Goal: Information Seeking & Learning: Learn about a topic

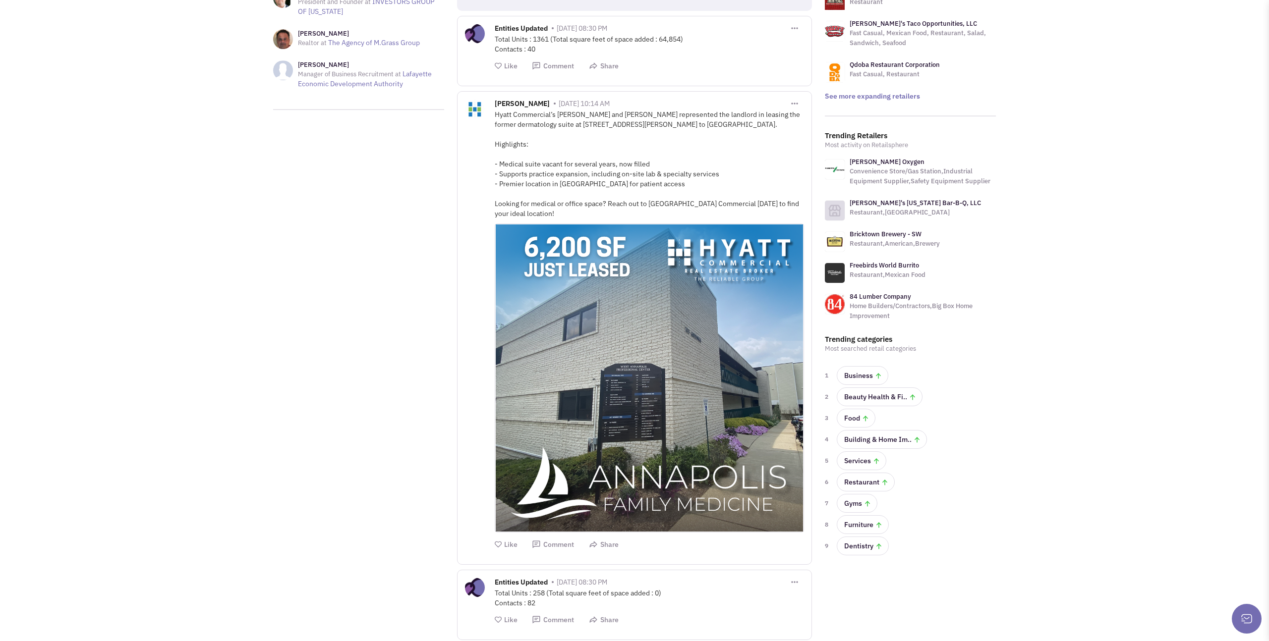
scroll to position [152, 0]
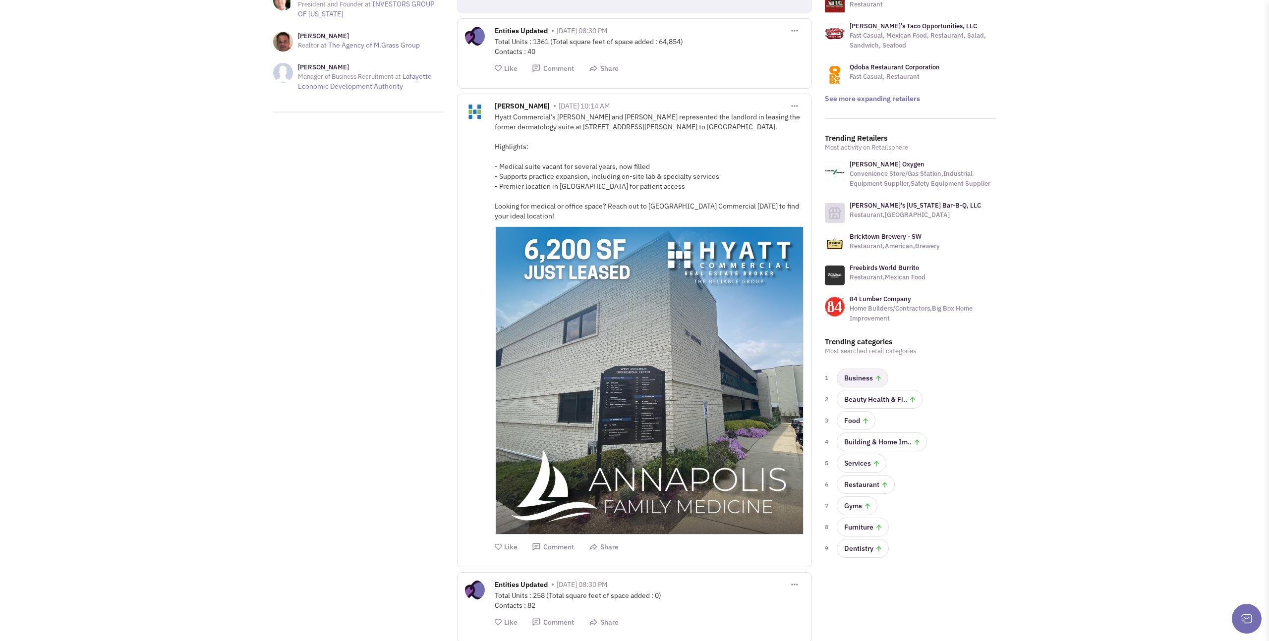
click at [876, 378] on img at bounding box center [878, 379] width 5 height 6
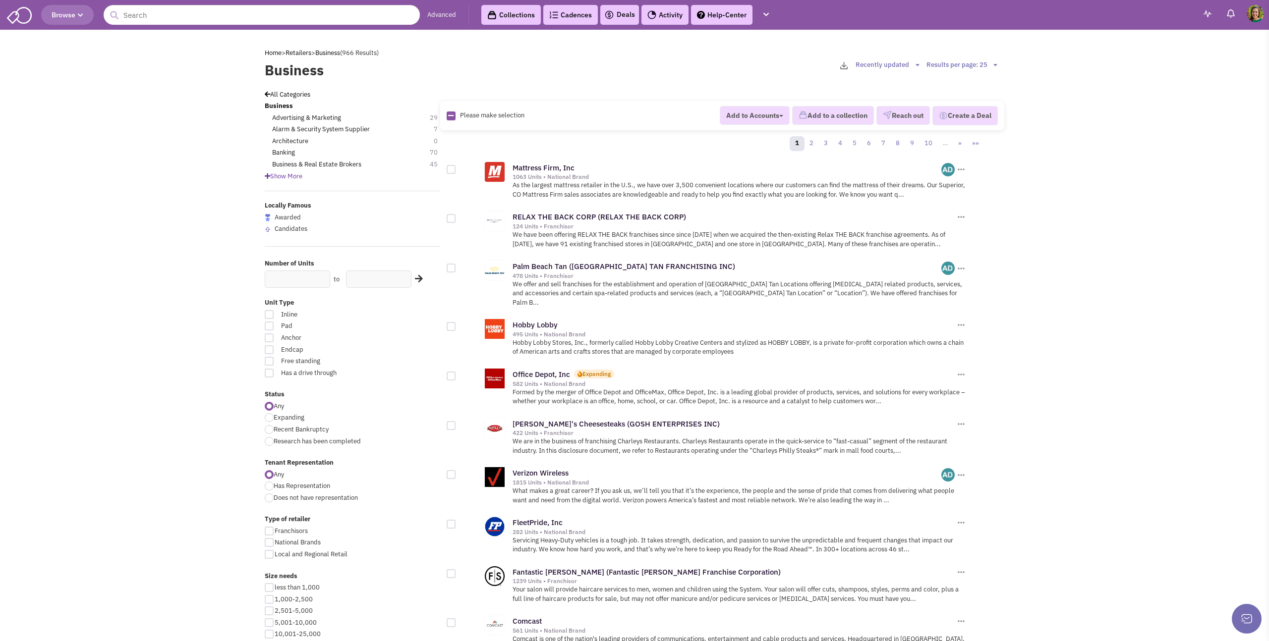
click at [299, 179] on span "Show More" at bounding box center [284, 176] width 38 height 8
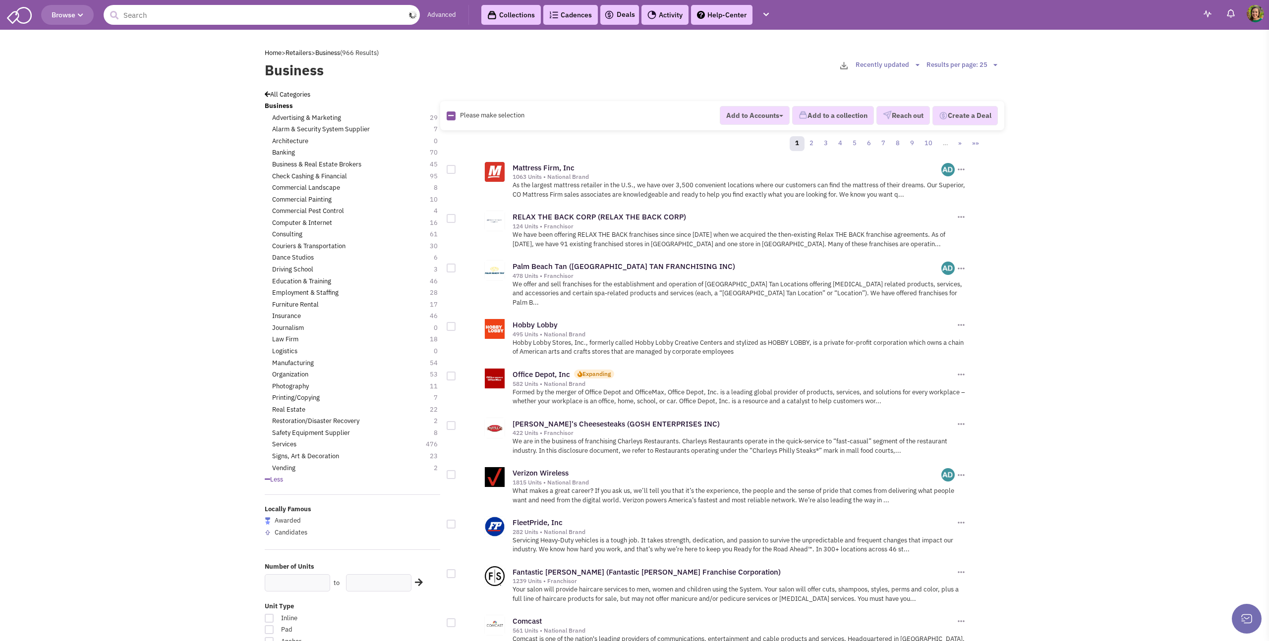
click at [292, 15] on input "text" at bounding box center [262, 15] width 316 height 20
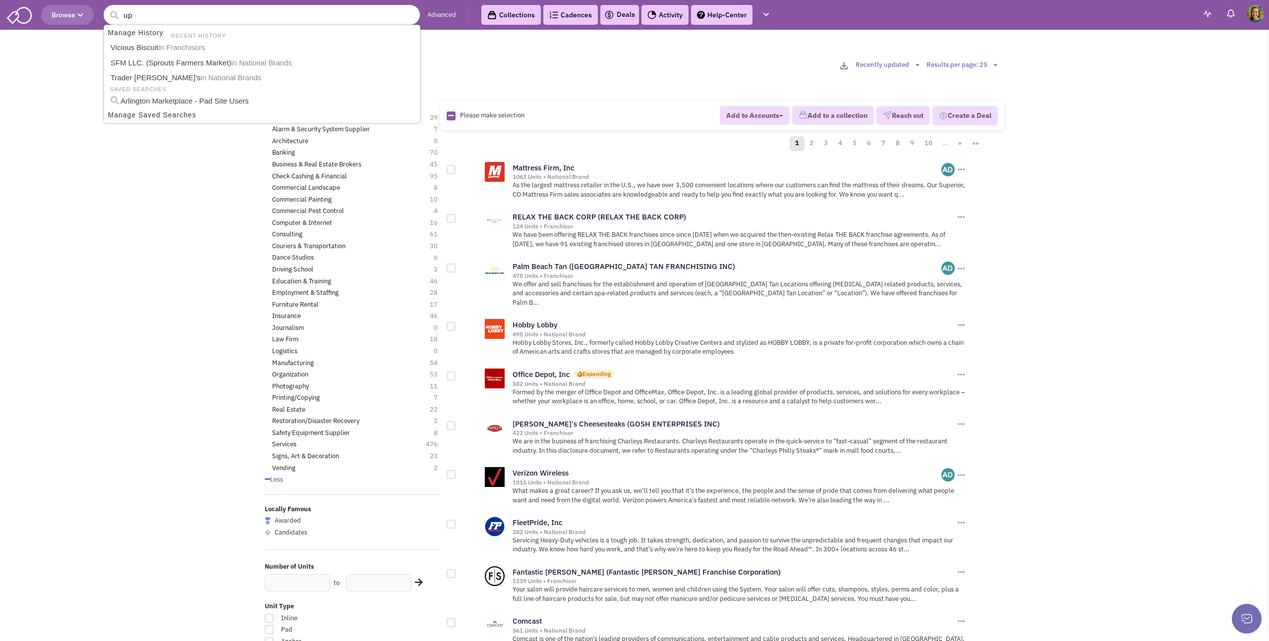
type input "ups"
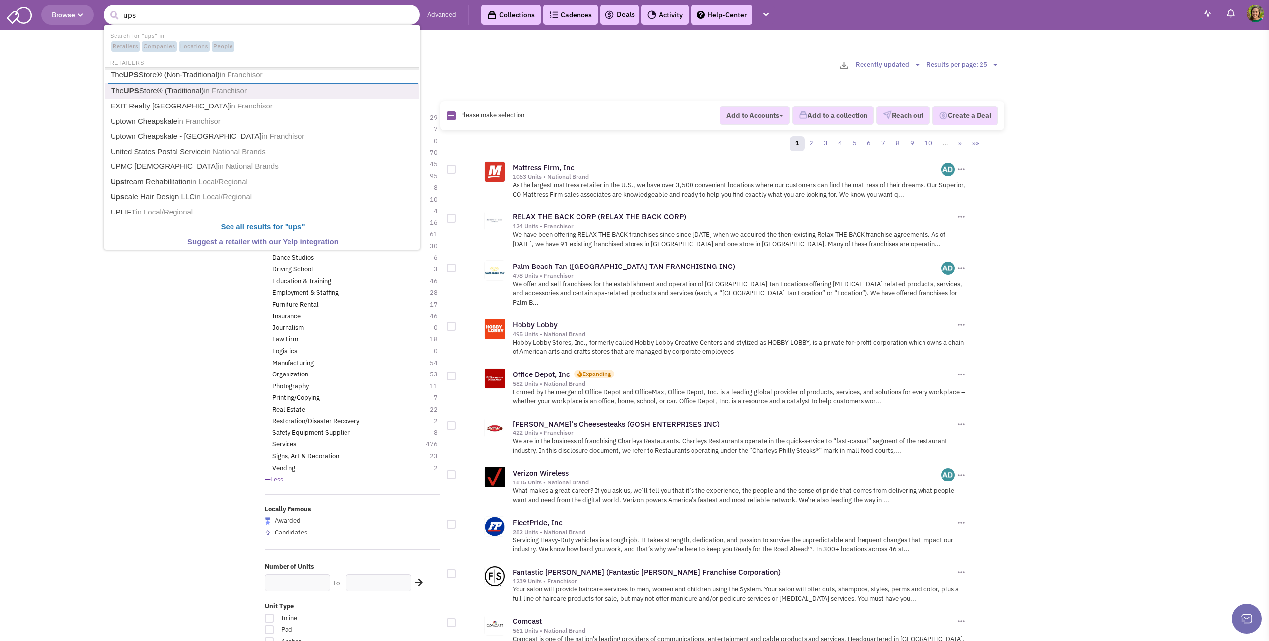
click at [253, 90] on link "The UPS Store® (Traditional) in Franchisor" at bounding box center [263, 90] width 311 height 15
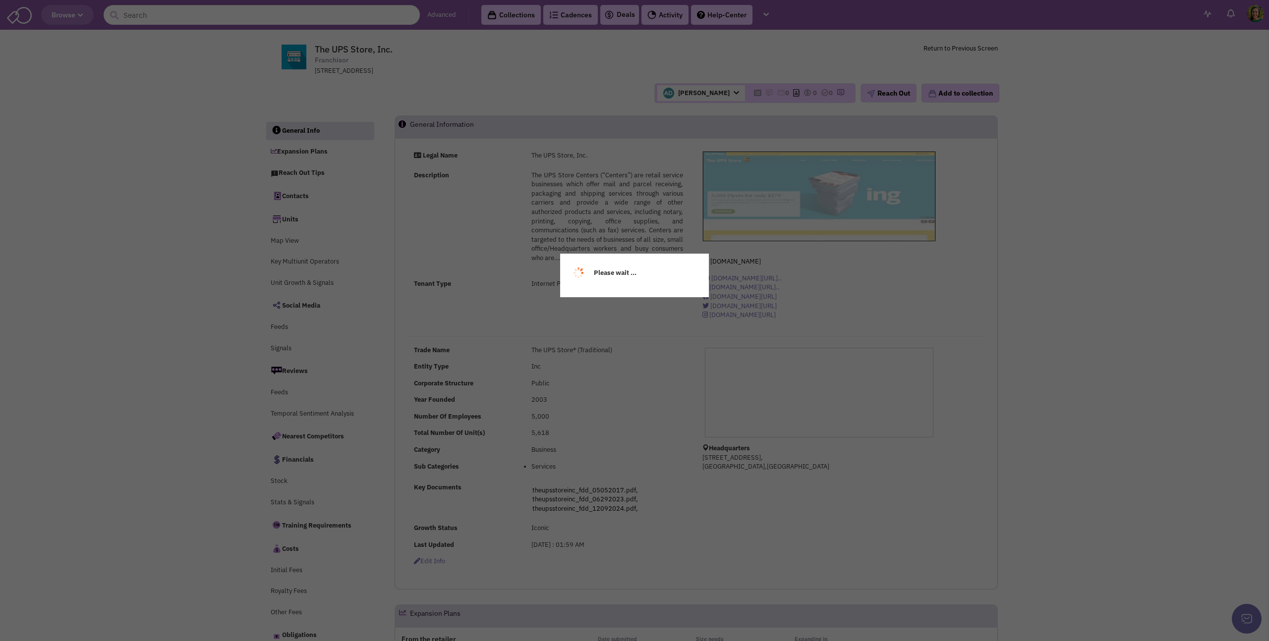
select select
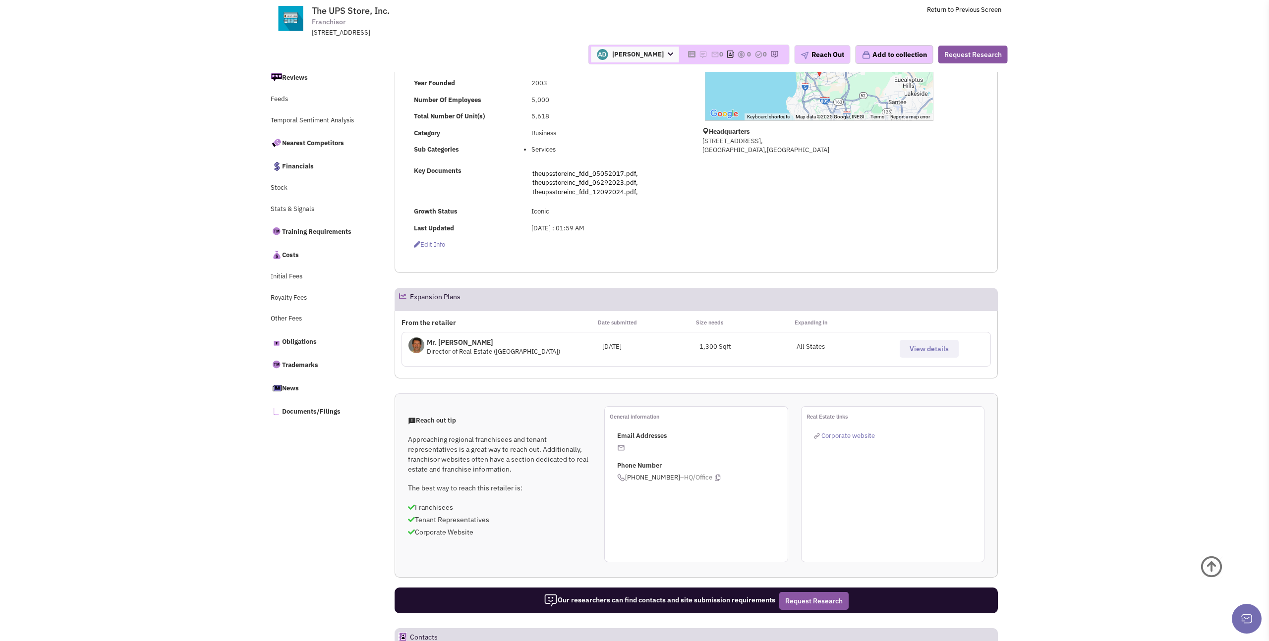
scroll to position [260, 0]
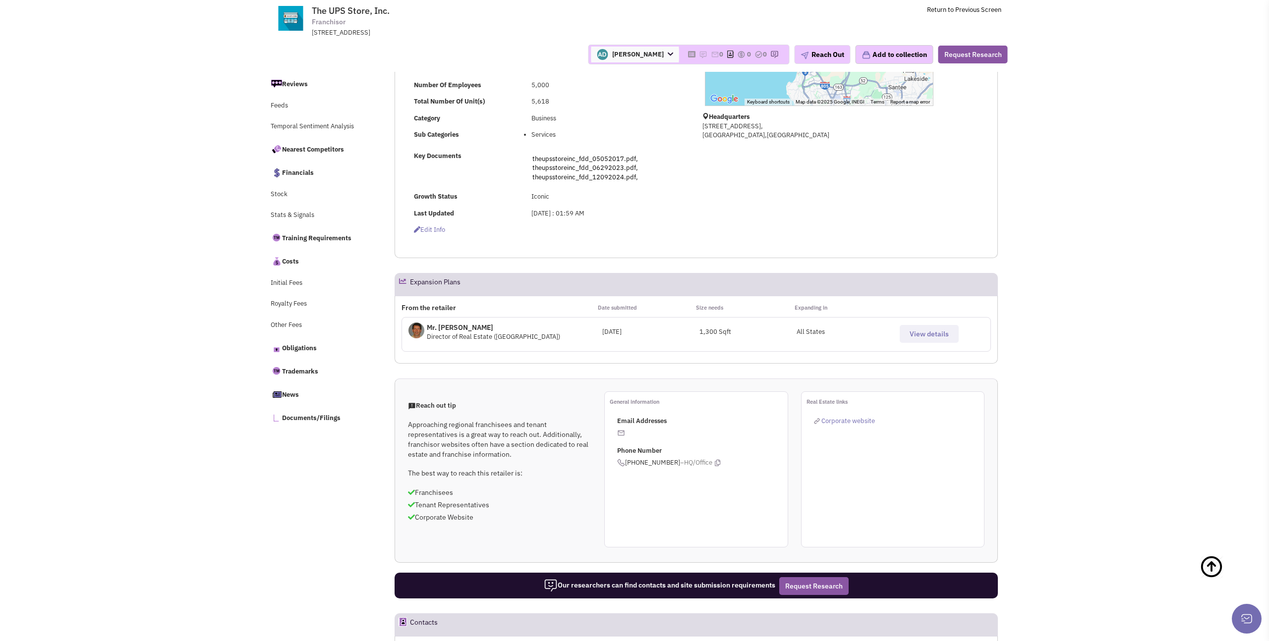
click at [926, 336] on span "View details" at bounding box center [928, 334] width 39 height 9
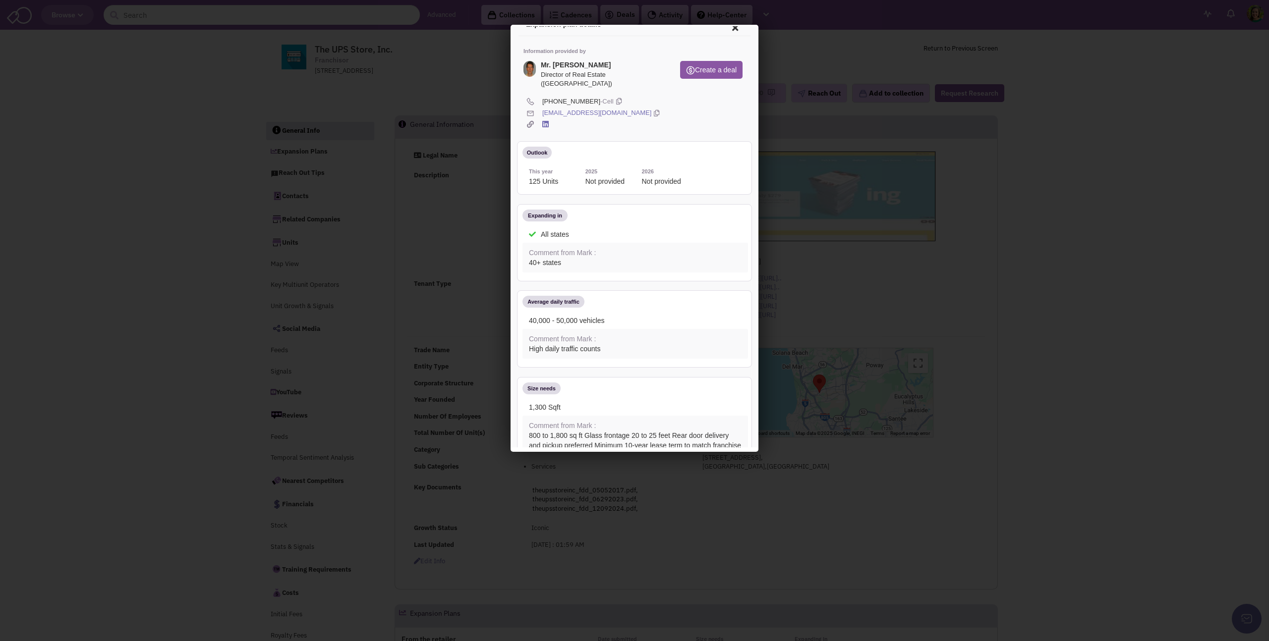
scroll to position [0, 0]
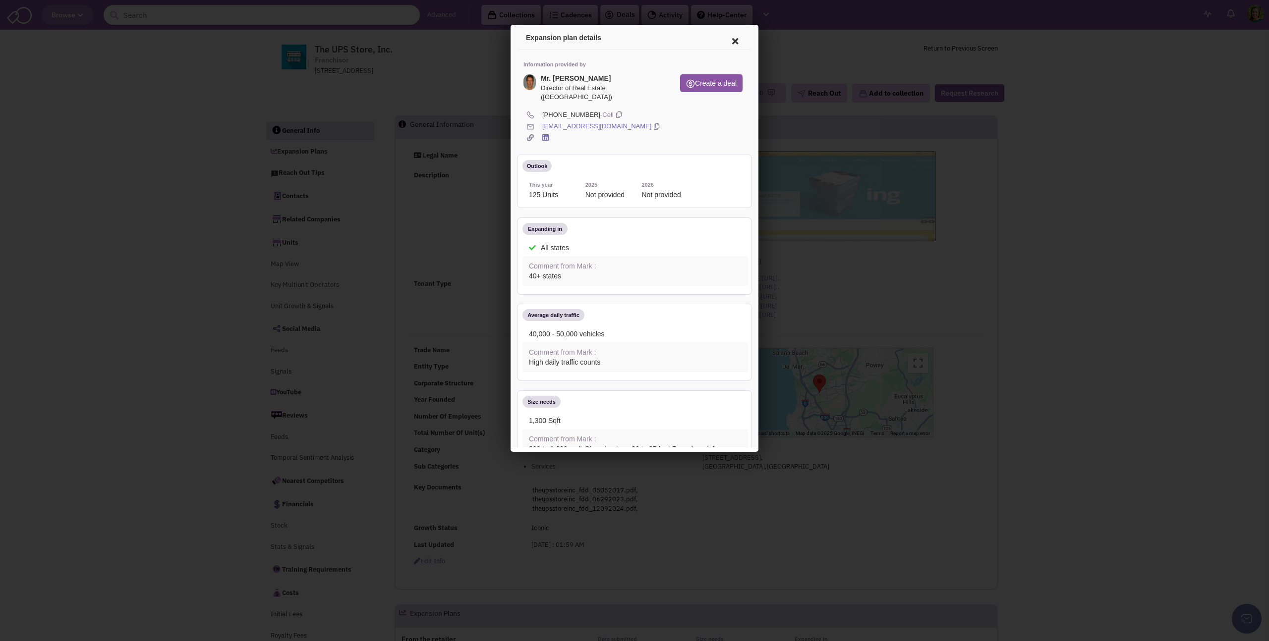
click at [731, 42] on icon at bounding box center [733, 40] width 21 height 24
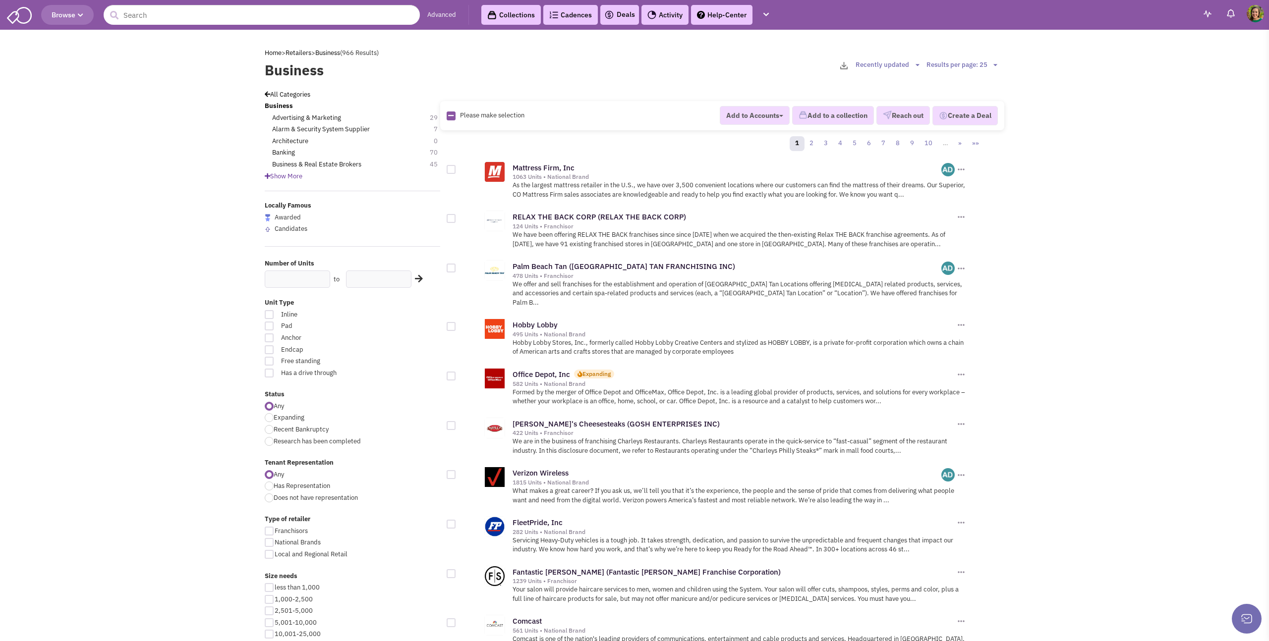
click at [300, 179] on span "Show More" at bounding box center [284, 176] width 38 height 8
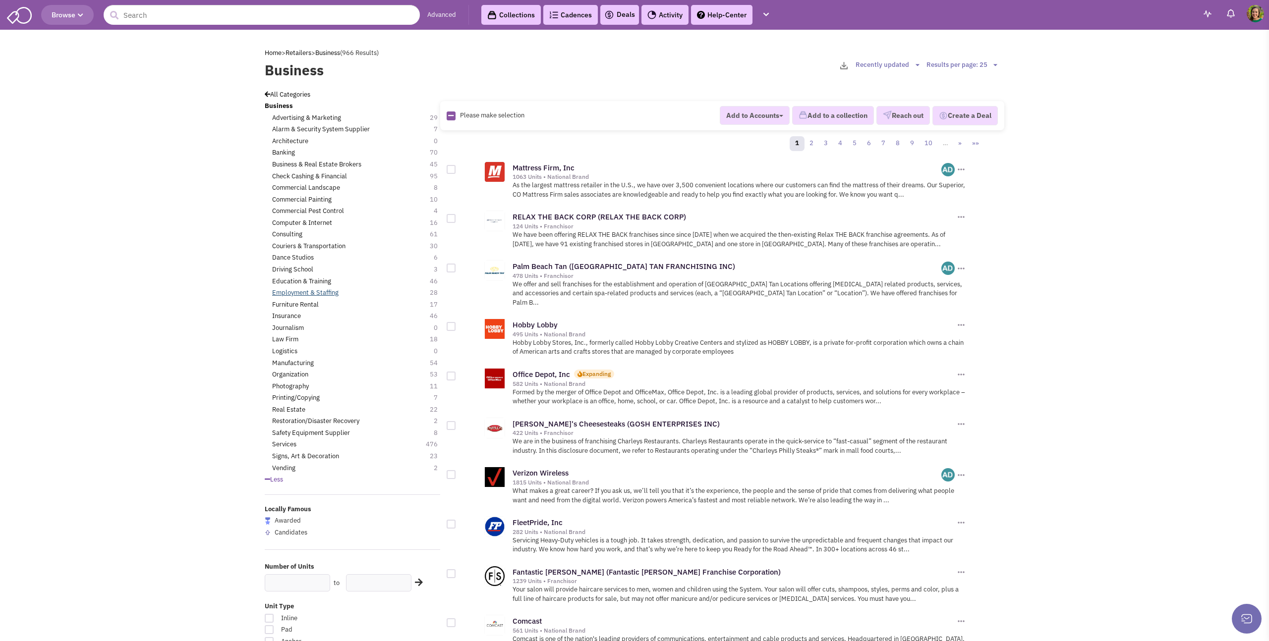
click at [335, 292] on link "Employment & Staffing" at bounding box center [305, 292] width 66 height 9
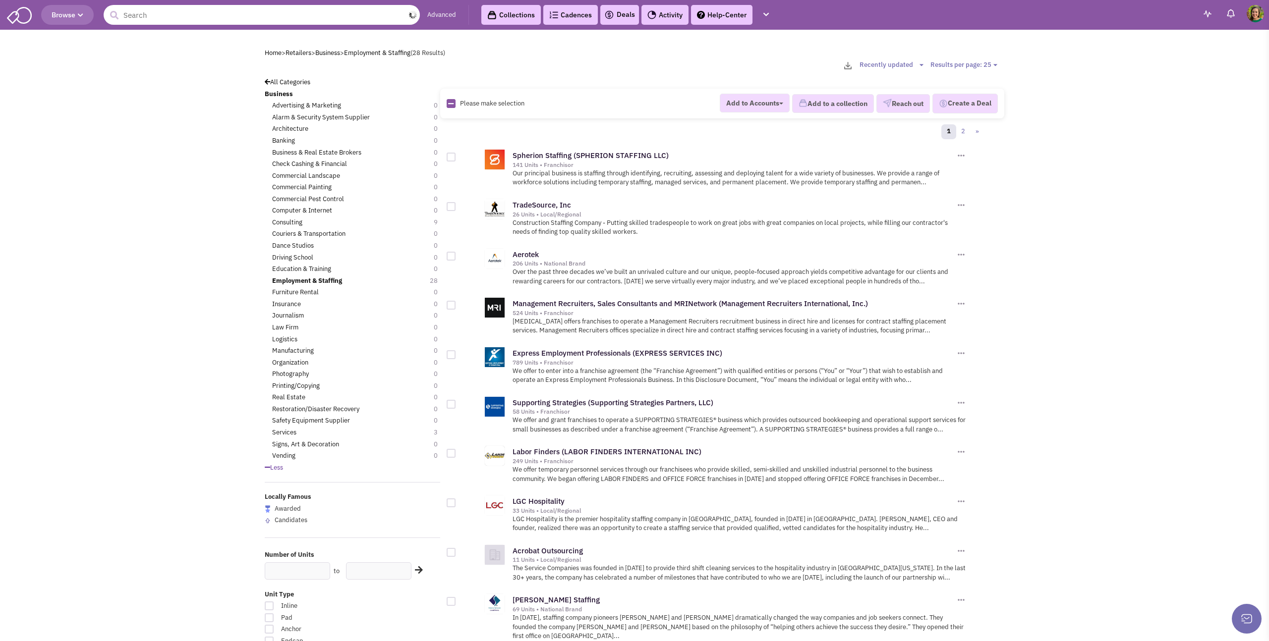
click at [154, 14] on input "text" at bounding box center [262, 15] width 316 height 20
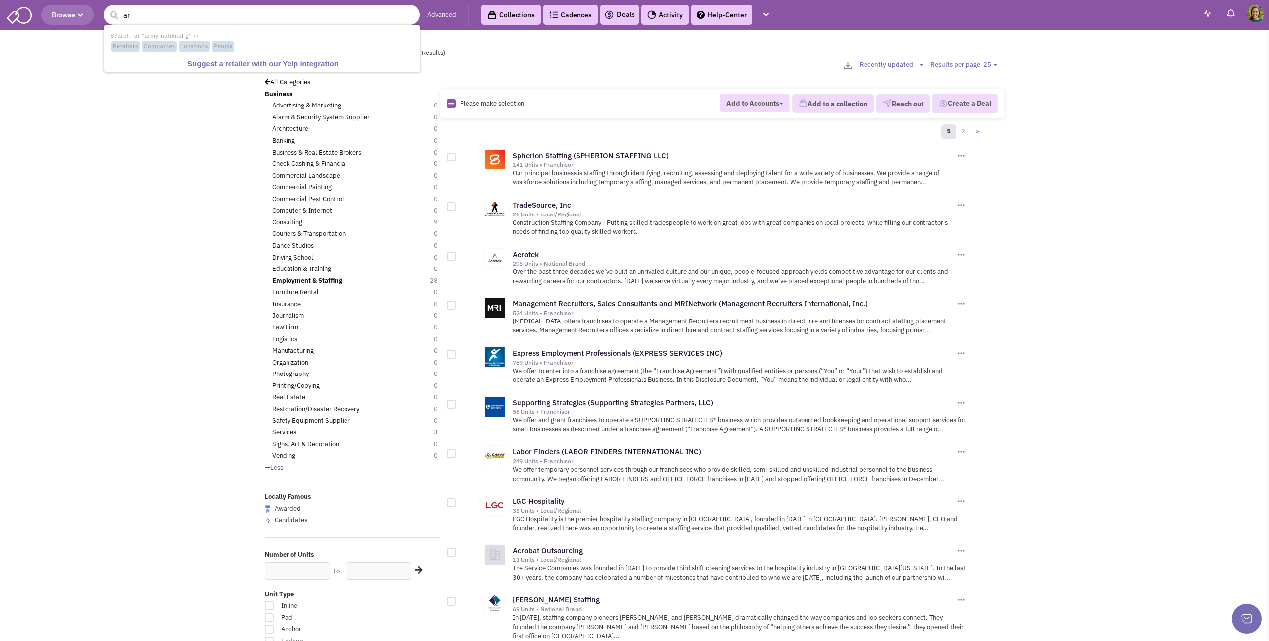
type input "a"
type input "recruitment"
click at [107, 8] on button "submit" at bounding box center [114, 15] width 15 height 15
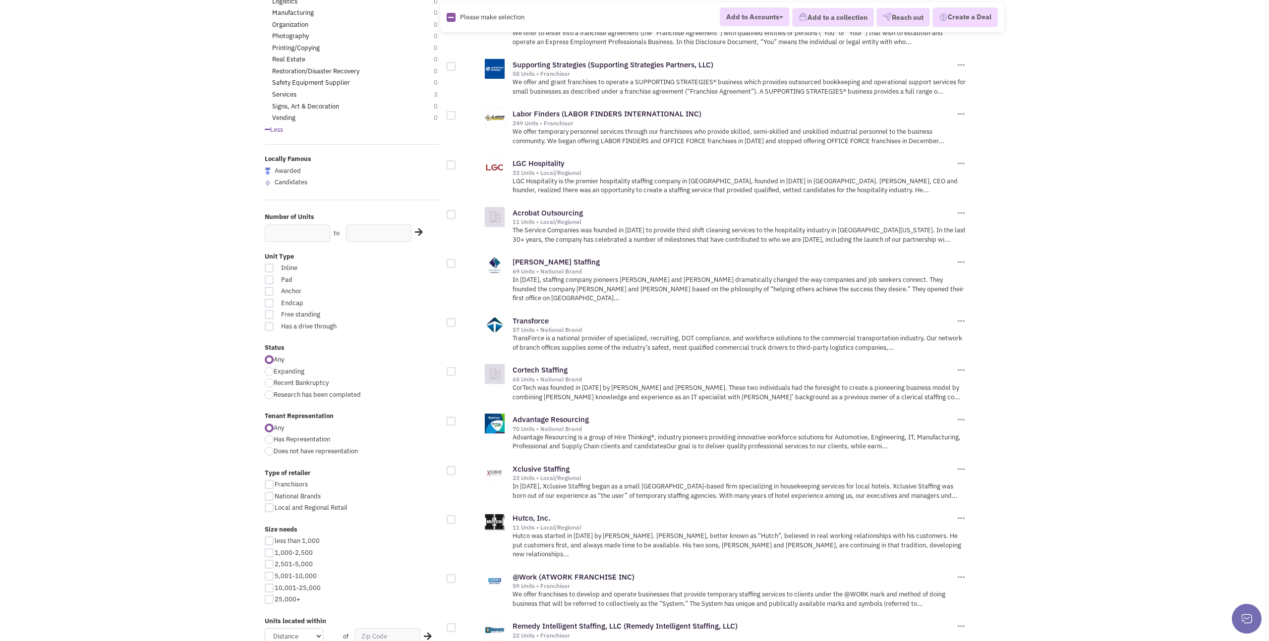
scroll to position [344, 0]
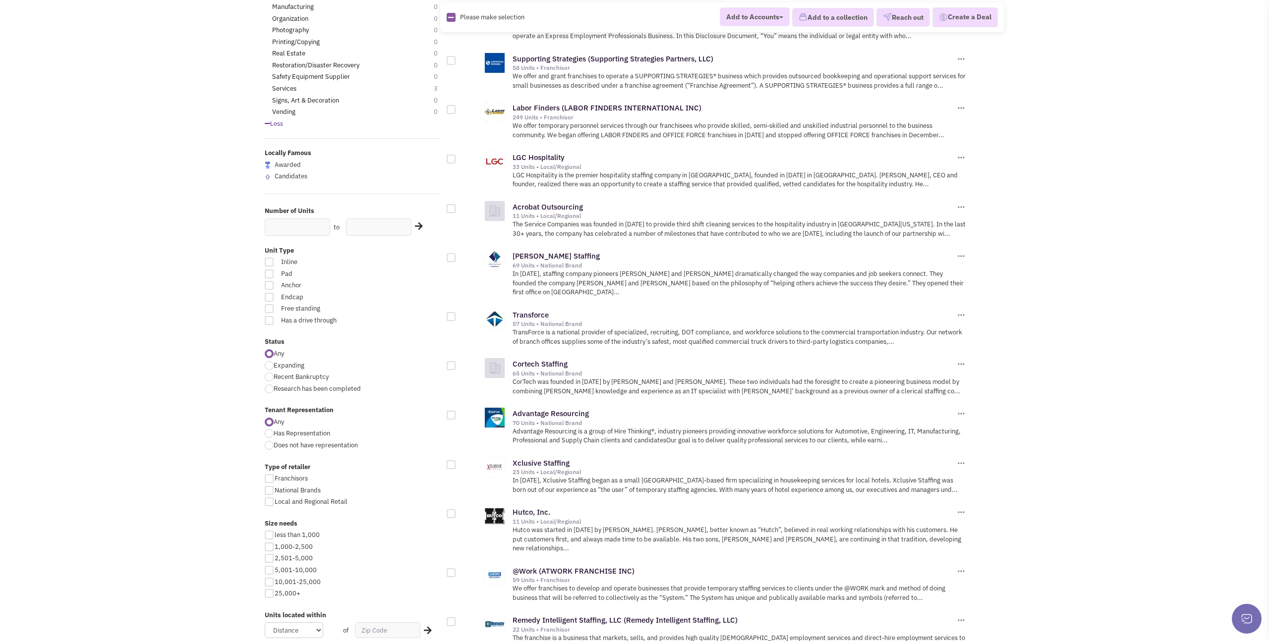
click at [312, 536] on span "less than 1,000" at bounding box center [297, 535] width 45 height 8
click at [281, 536] on input "less than 1,000" at bounding box center [278, 536] width 6 height 6
checkbox input "true"
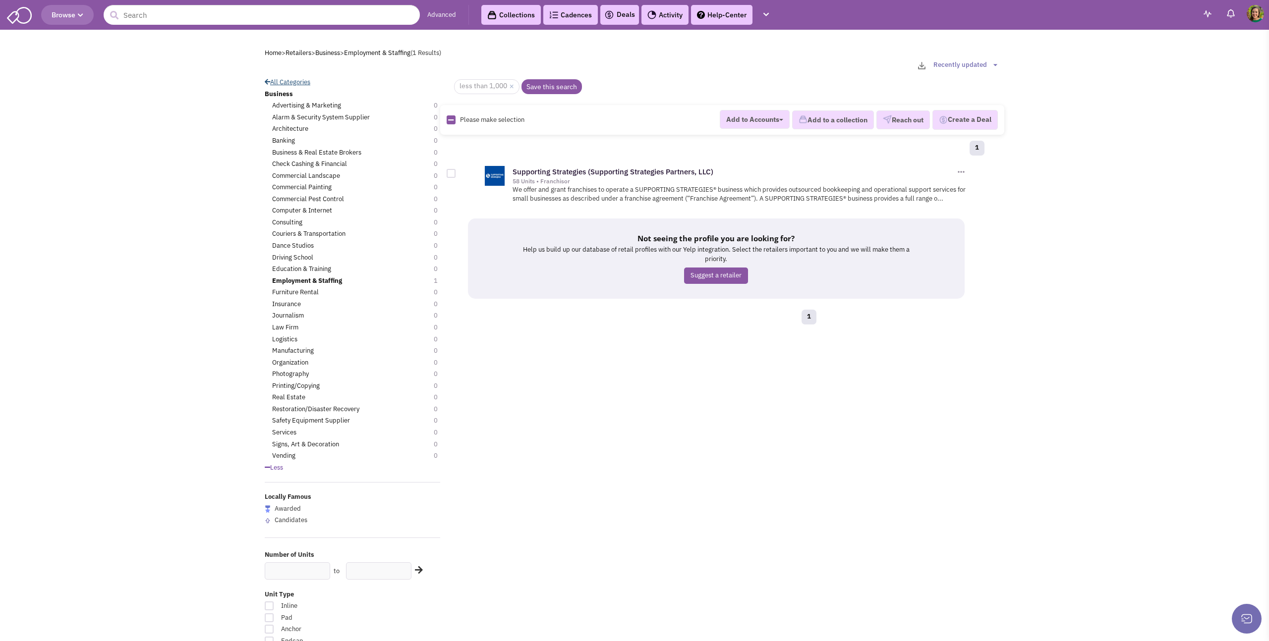
click at [301, 82] on link "All Categories" at bounding box center [288, 82] width 46 height 8
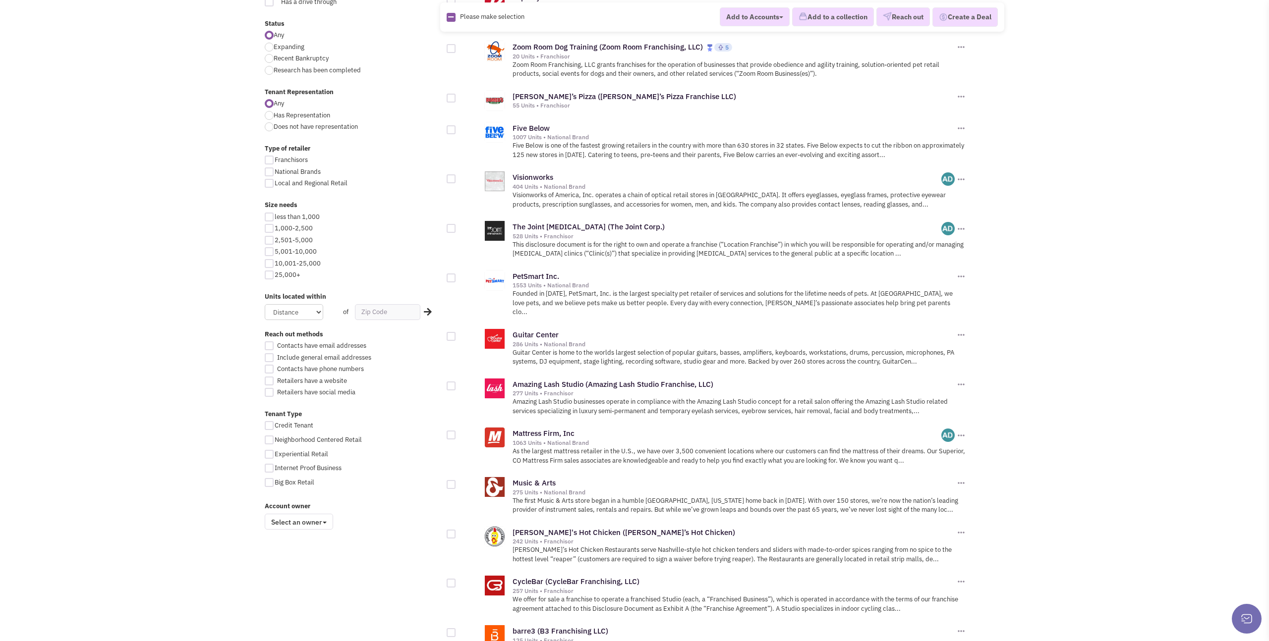
scroll to position [365, 0]
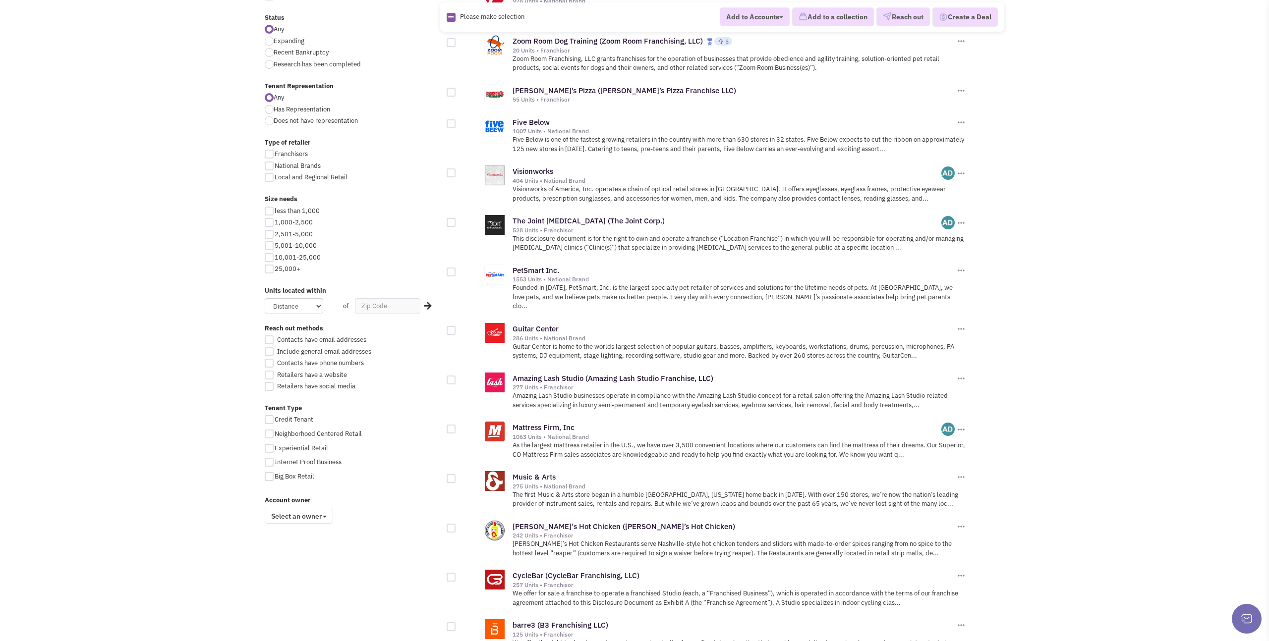
click at [270, 211] on div at bounding box center [269, 211] width 9 height 9
click at [275, 211] on input "less than 1,000" at bounding box center [278, 212] width 6 height 6
checkbox input "true"
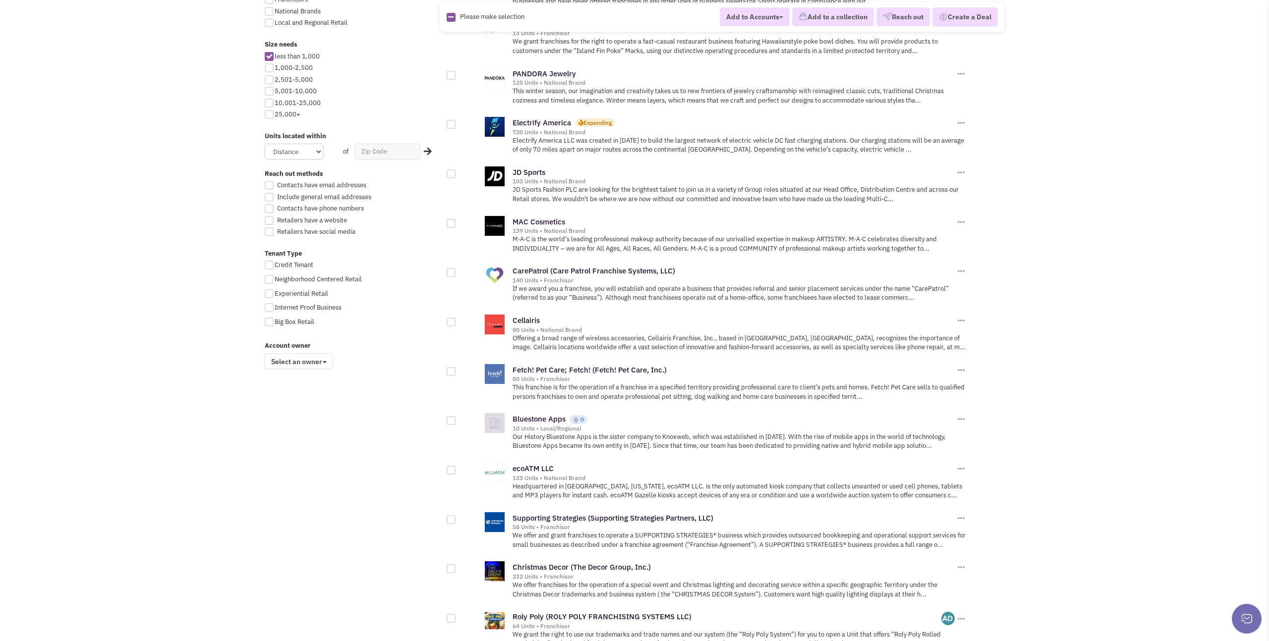
scroll to position [523, 0]
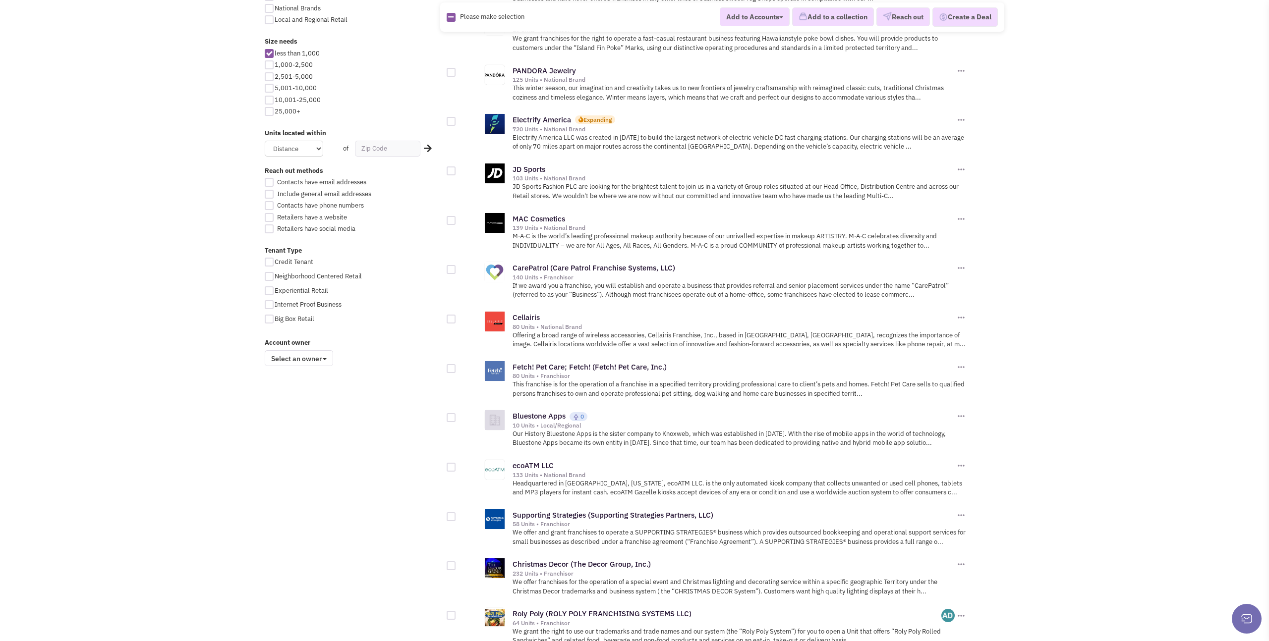
drag, startPoint x: 586, startPoint y: 369, endPoint x: 369, endPoint y: 21, distance: 410.2
click at [0, 0] on body "Browse Advanced Collections Cadences 0 Deals Activity Help-Center Calendar" at bounding box center [634, 229] width 1269 height 1505
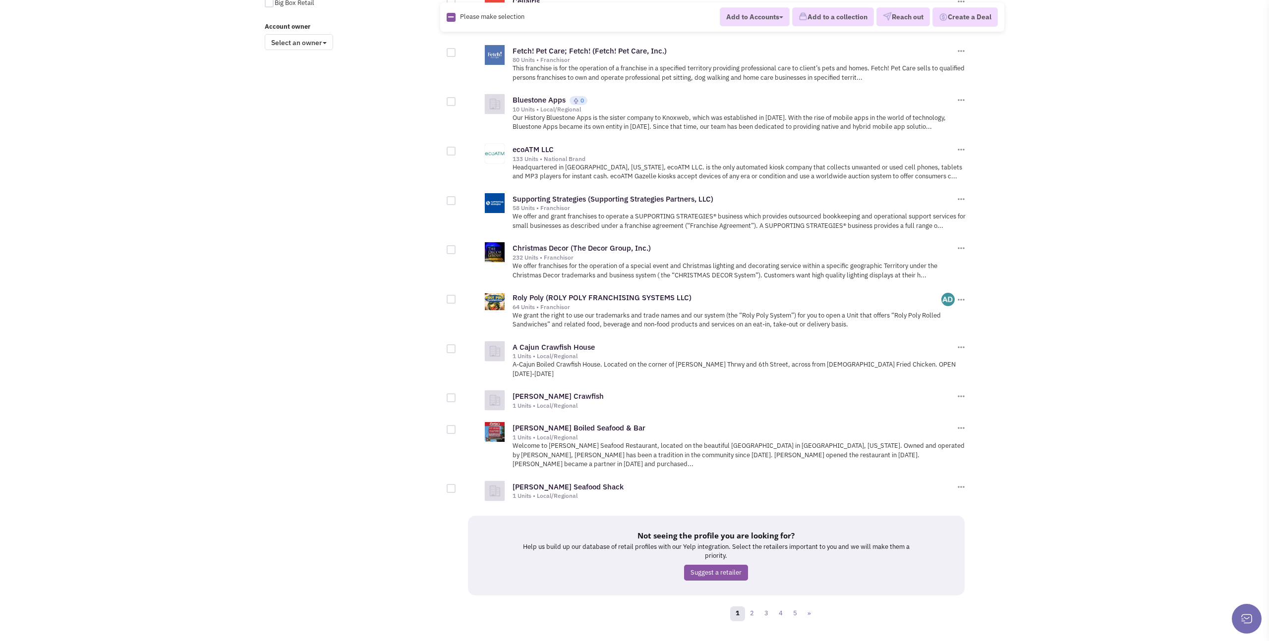
scroll to position [845, 0]
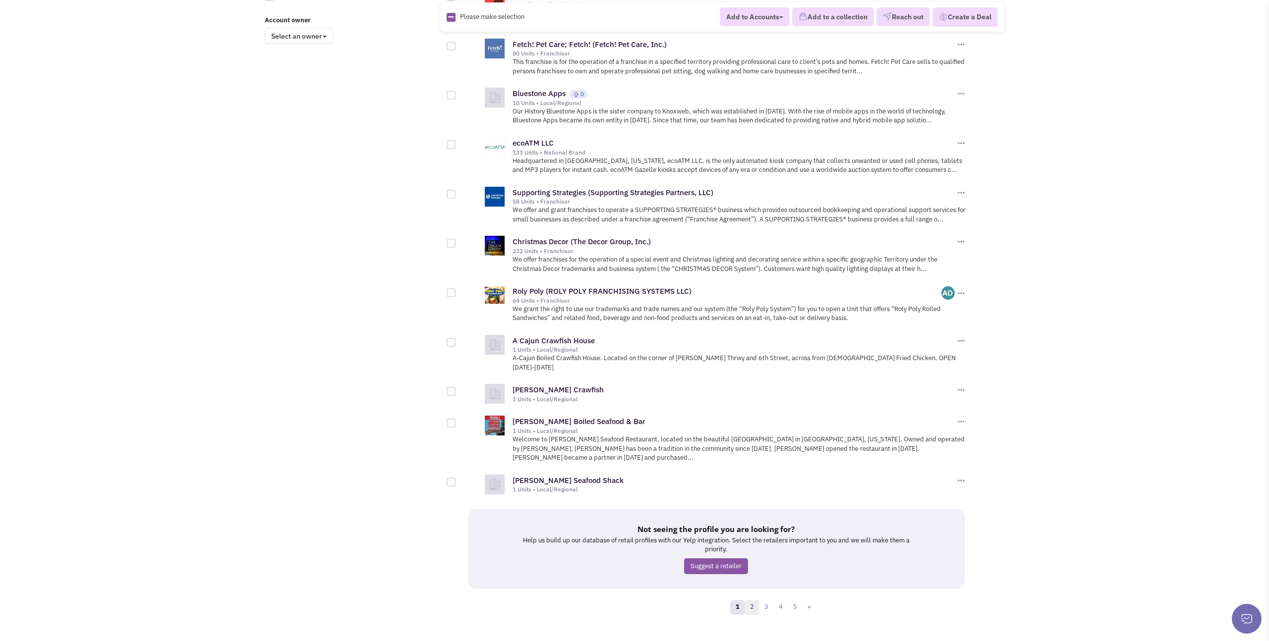
click at [754, 600] on link "2" at bounding box center [751, 607] width 15 height 15
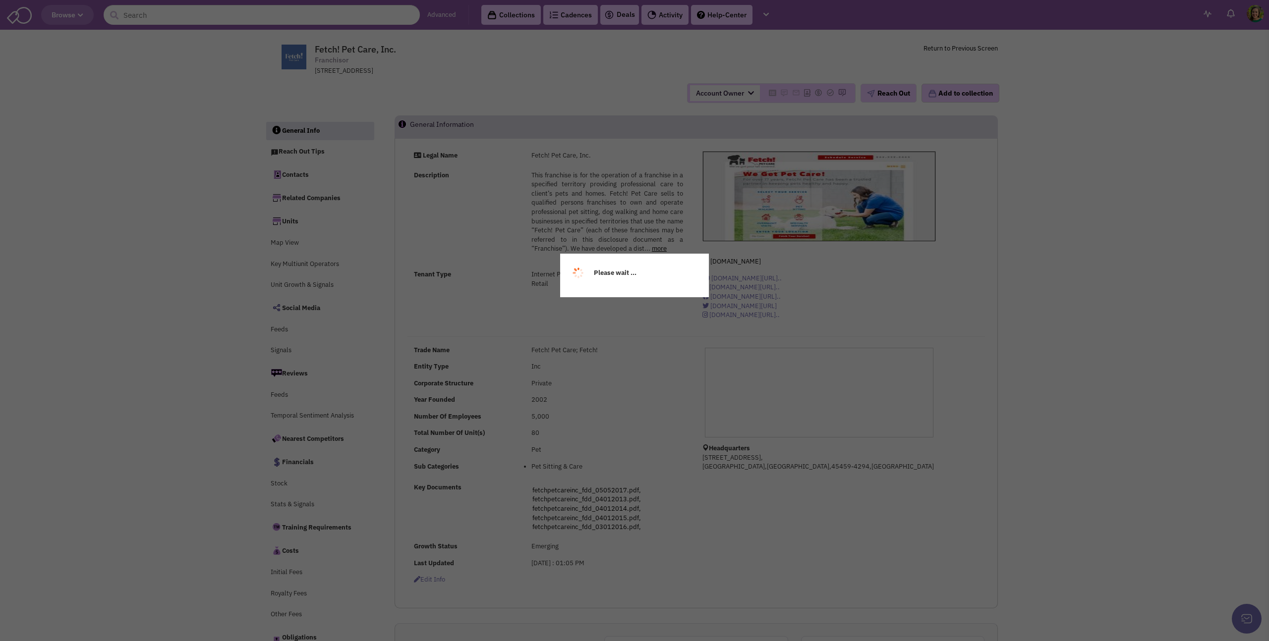
select select
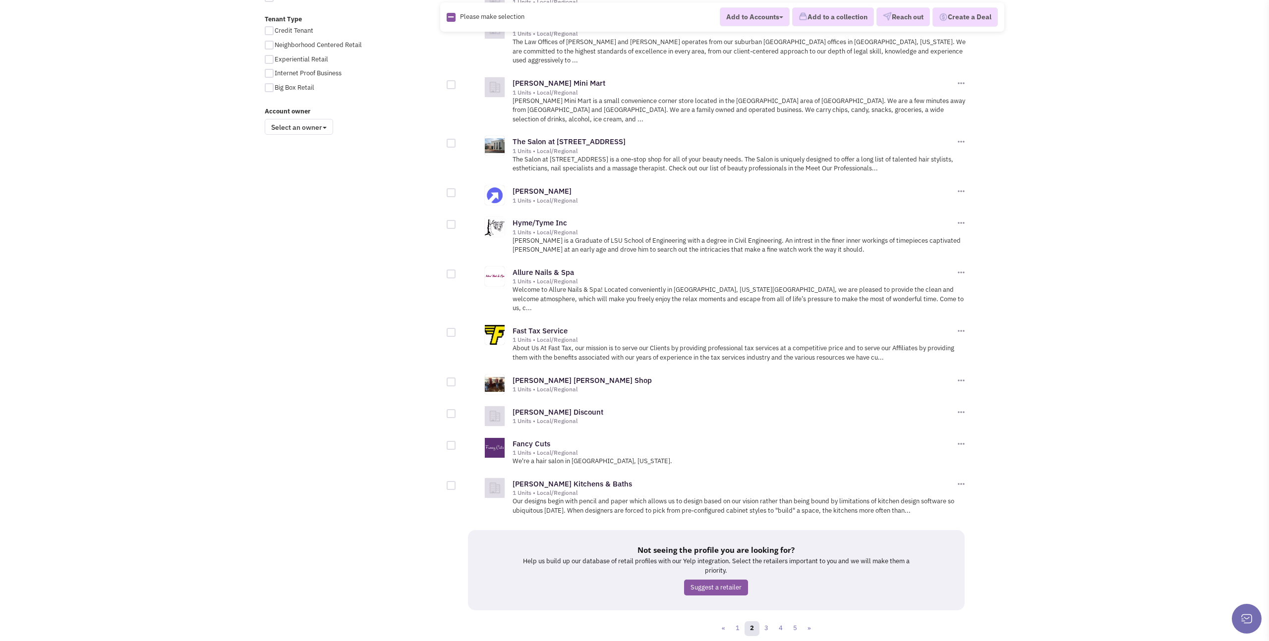
scroll to position [757, 0]
click at [769, 619] on link "3" at bounding box center [766, 626] width 15 height 15
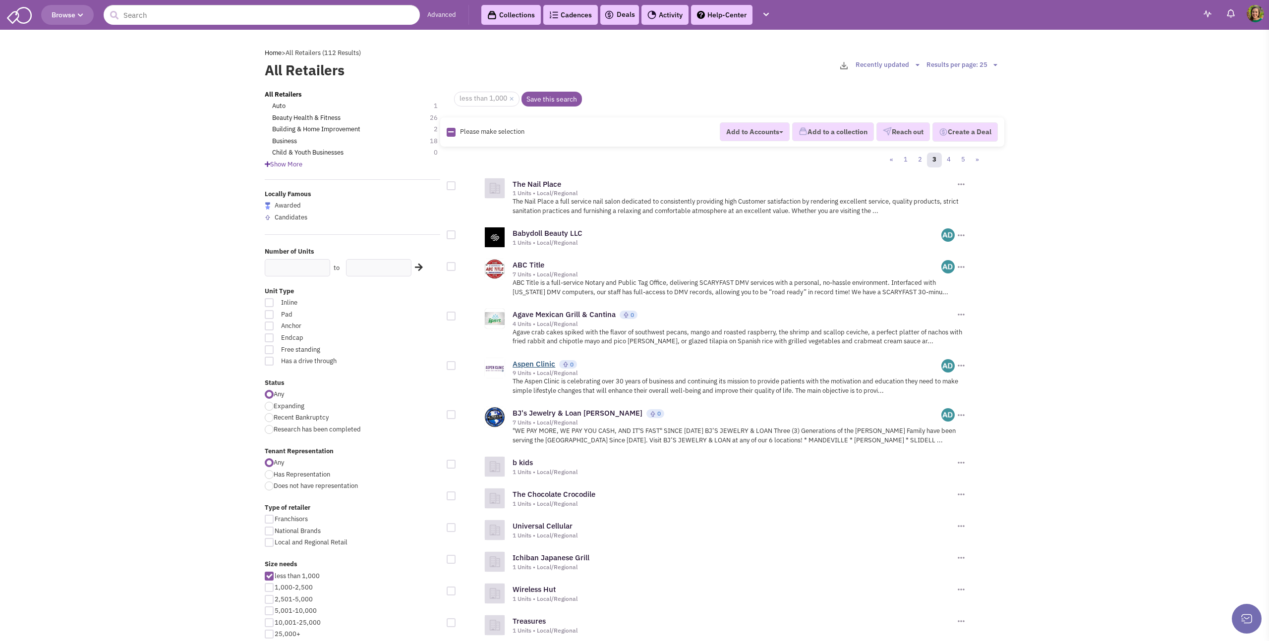
click at [540, 368] on link "Aspen Clinic" at bounding box center [533, 363] width 43 height 9
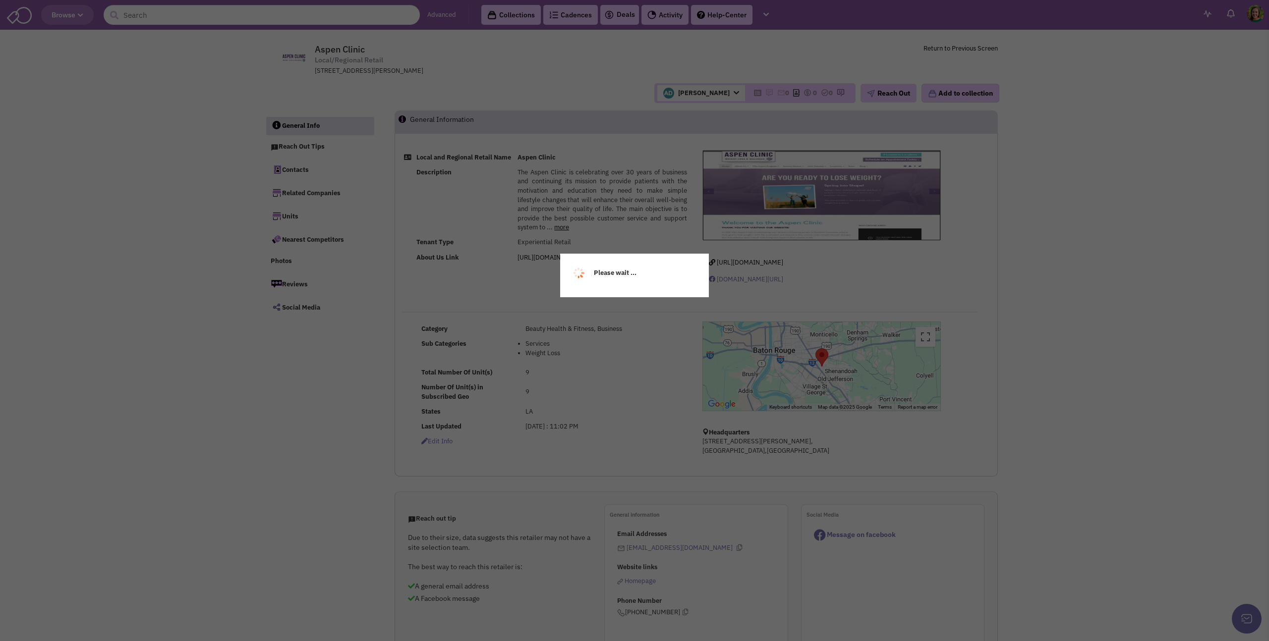
select select
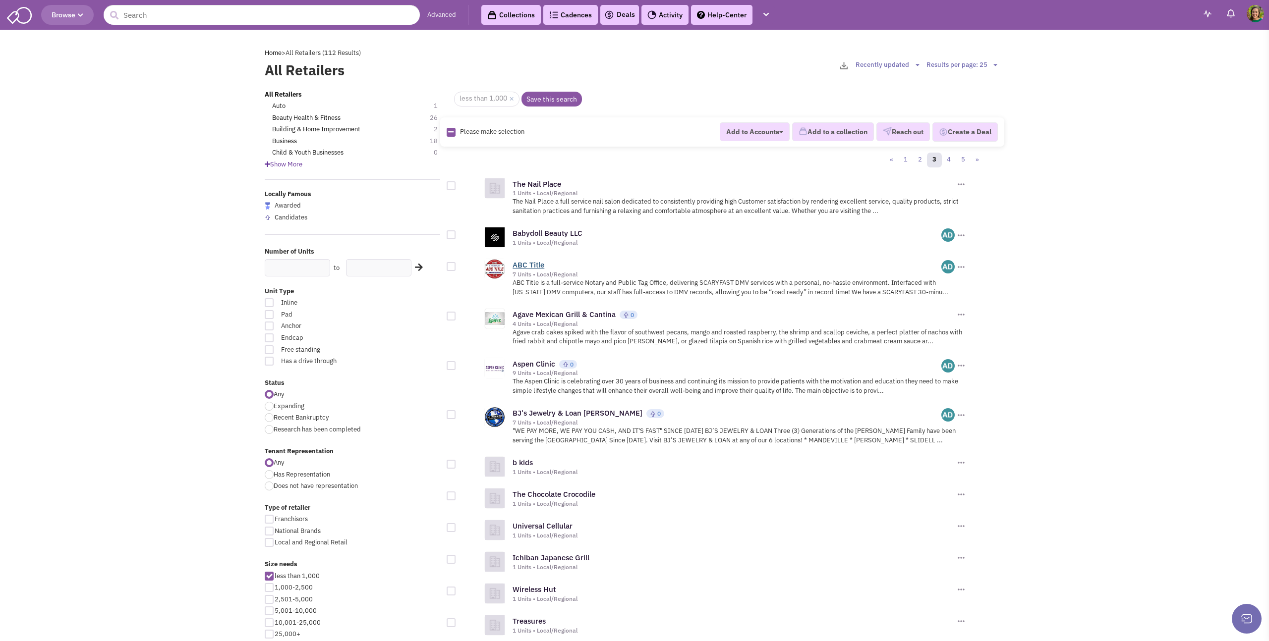
click at [525, 264] on link "ABC Title" at bounding box center [528, 264] width 32 height 9
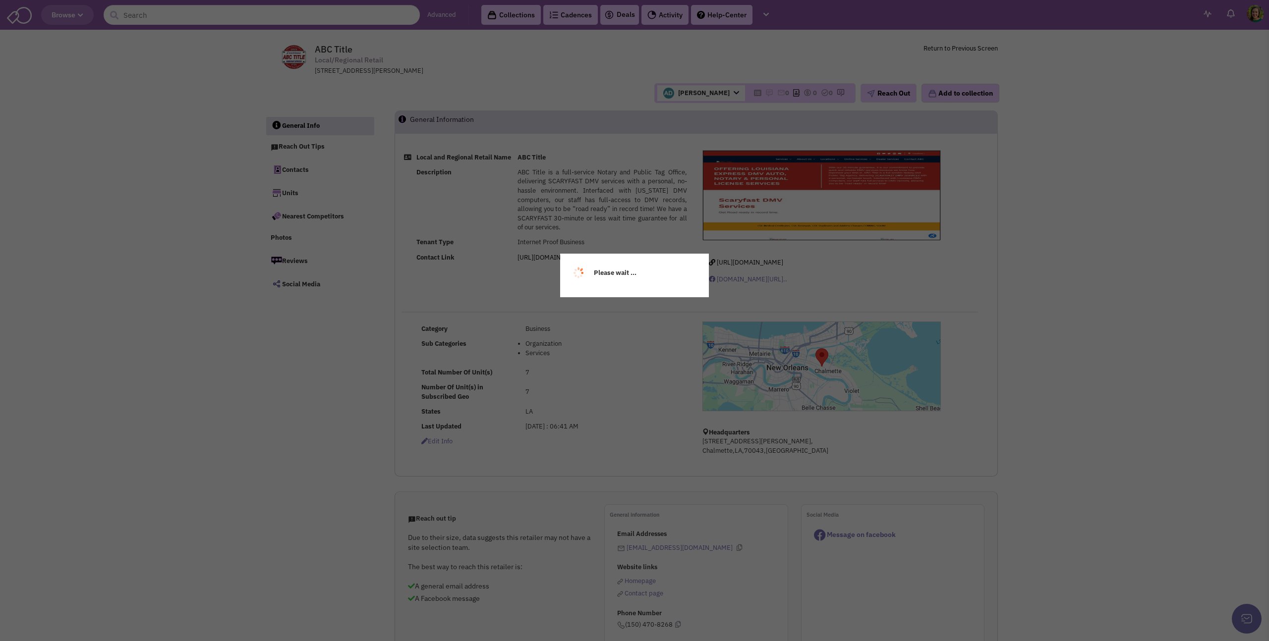
select select
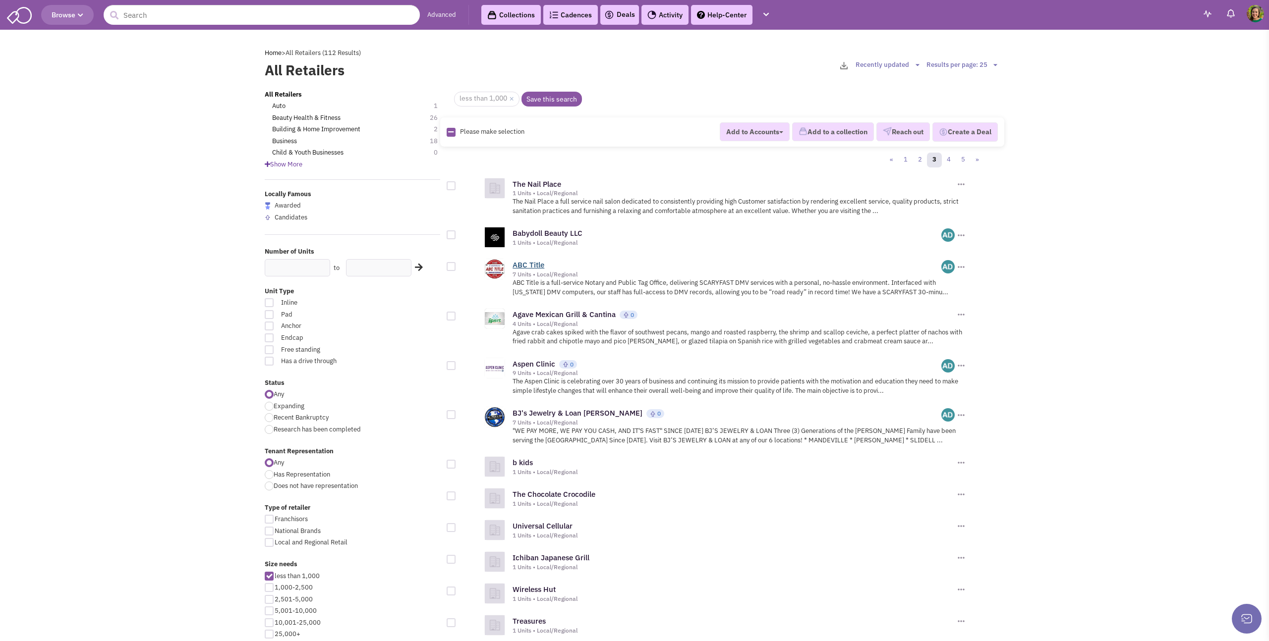
click at [530, 265] on link "ABC Title" at bounding box center [528, 264] width 32 height 9
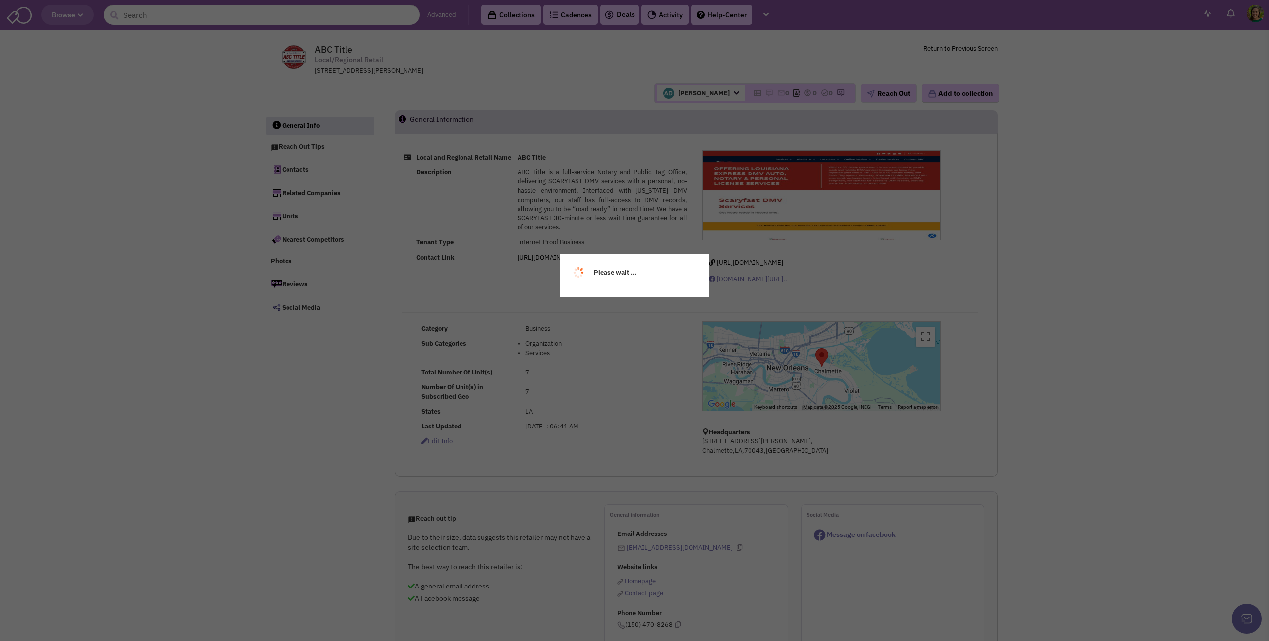
select select
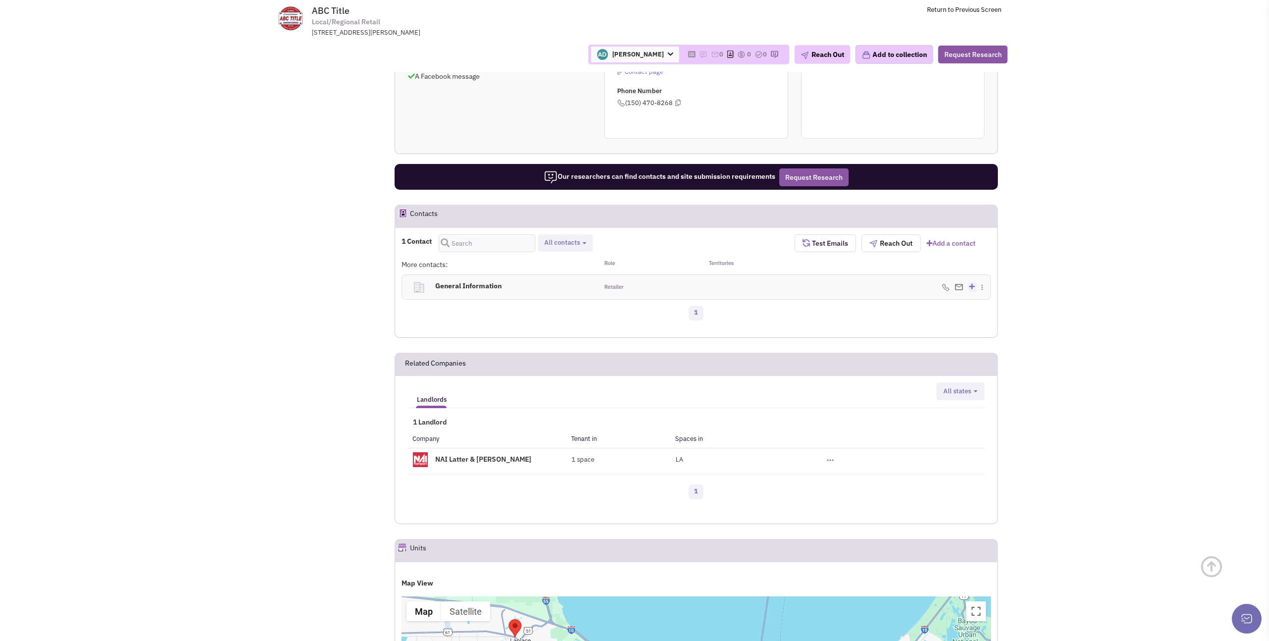
scroll to position [494, 0]
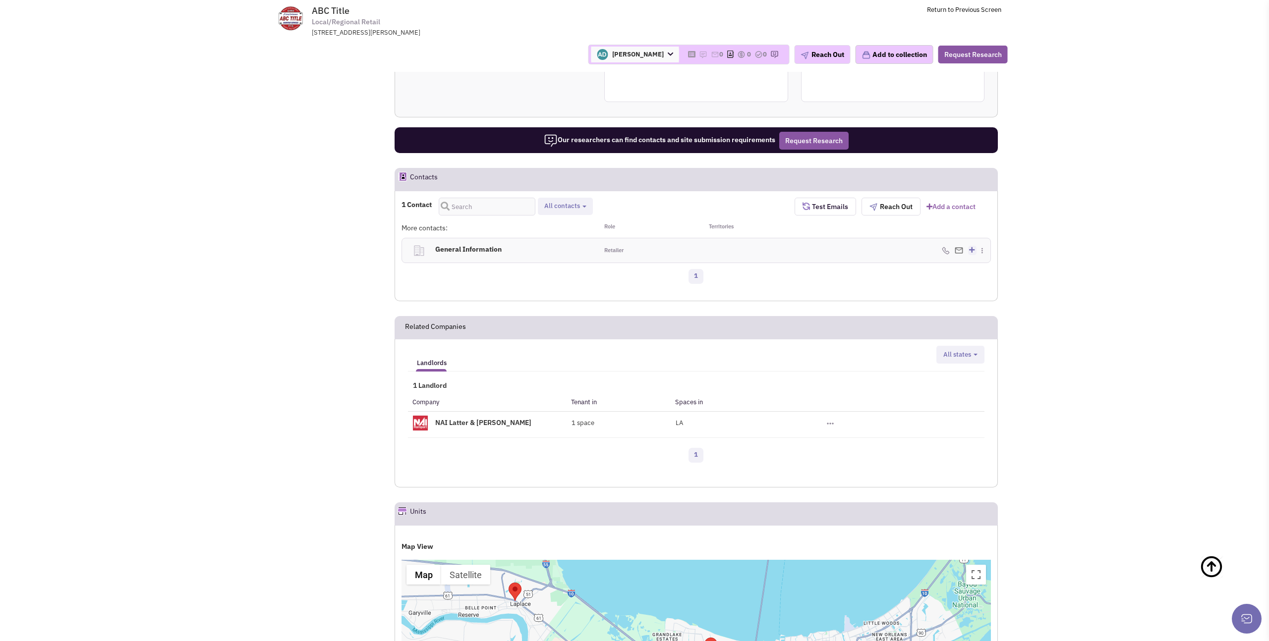
click at [474, 247] on h4 "General Information 0" at bounding box center [507, 249] width 150 height 22
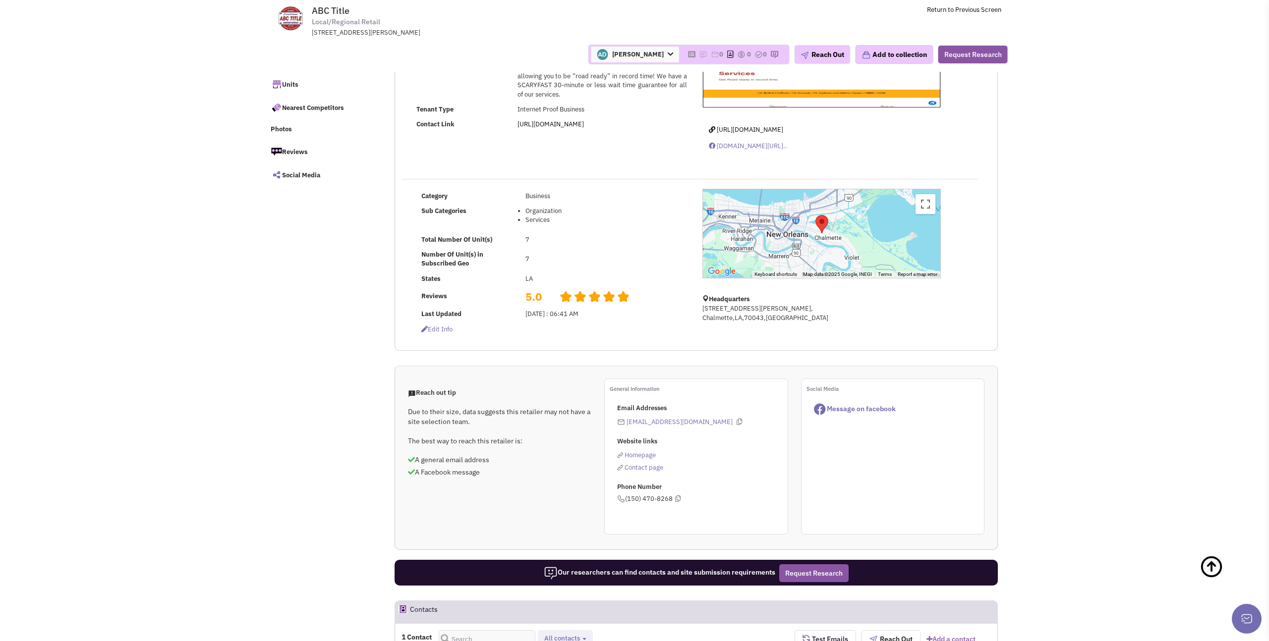
scroll to position [0, 0]
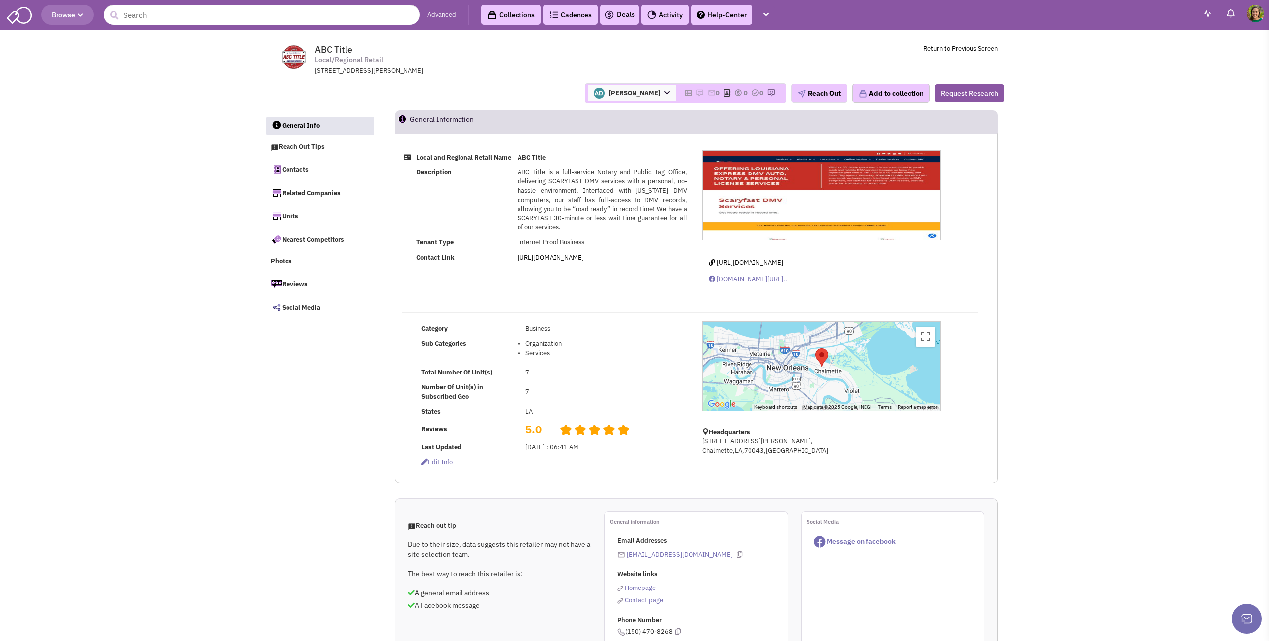
click at [664, 92] on icon at bounding box center [666, 93] width 5 height 6
click at [691, 59] on td "ABC Title Local/Regional Retail 8400, West Judge Perez Drive, Suite 37, Chalmet…" at bounding box center [661, 57] width 672 height 37
click at [809, 101] on button "Reach Out" at bounding box center [819, 93] width 56 height 19
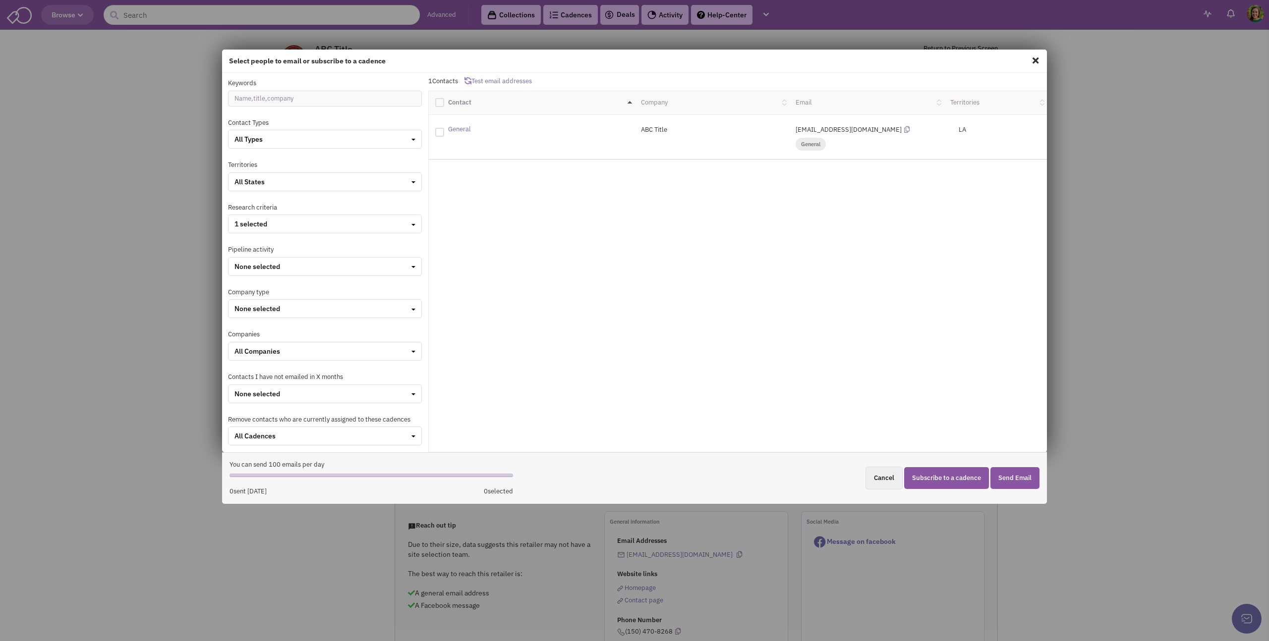
click at [883, 473] on button "Cancel" at bounding box center [883, 478] width 37 height 23
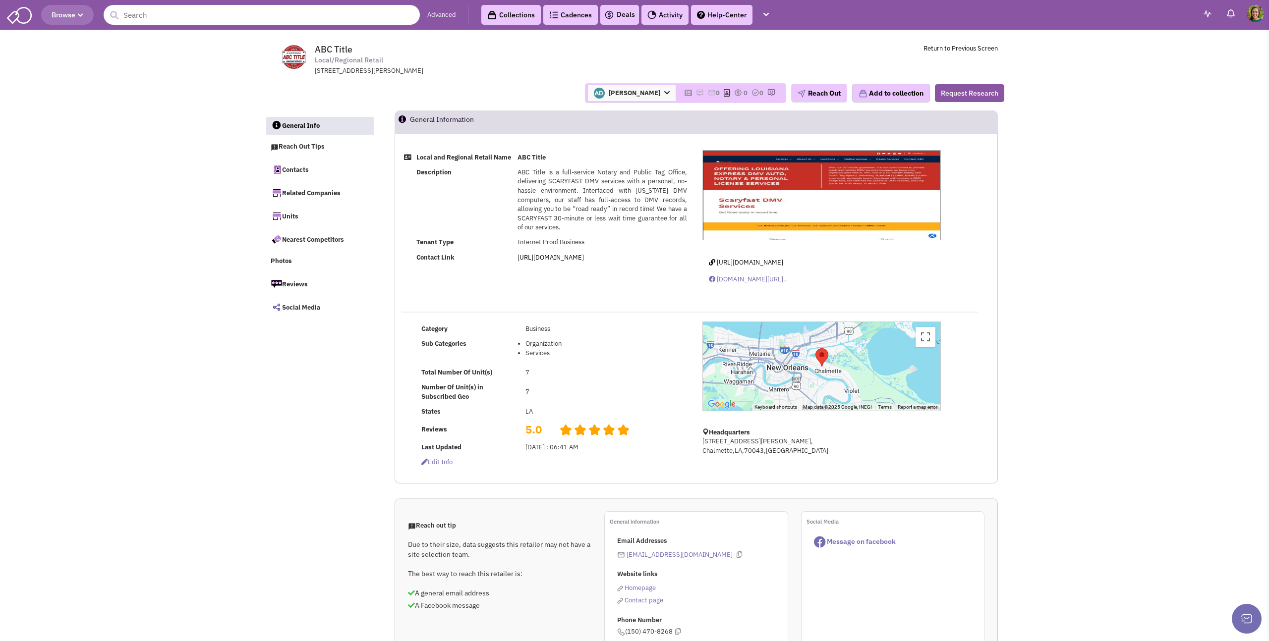
click at [160, 20] on input "text" at bounding box center [262, 15] width 316 height 20
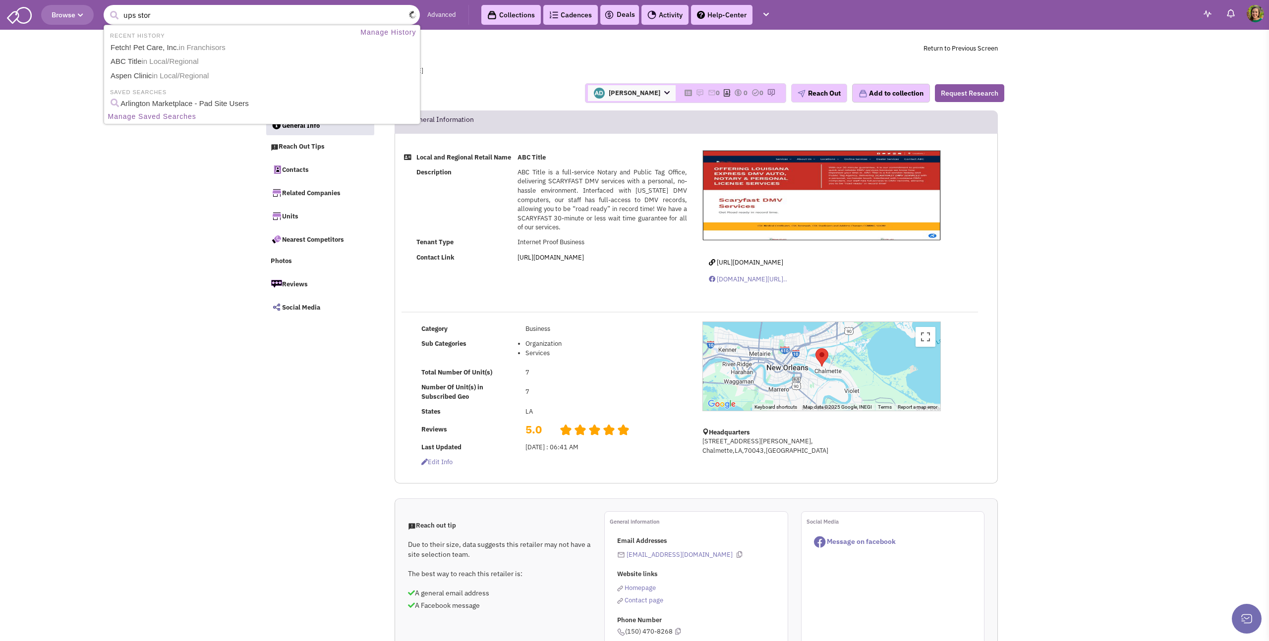
type input "ups store"
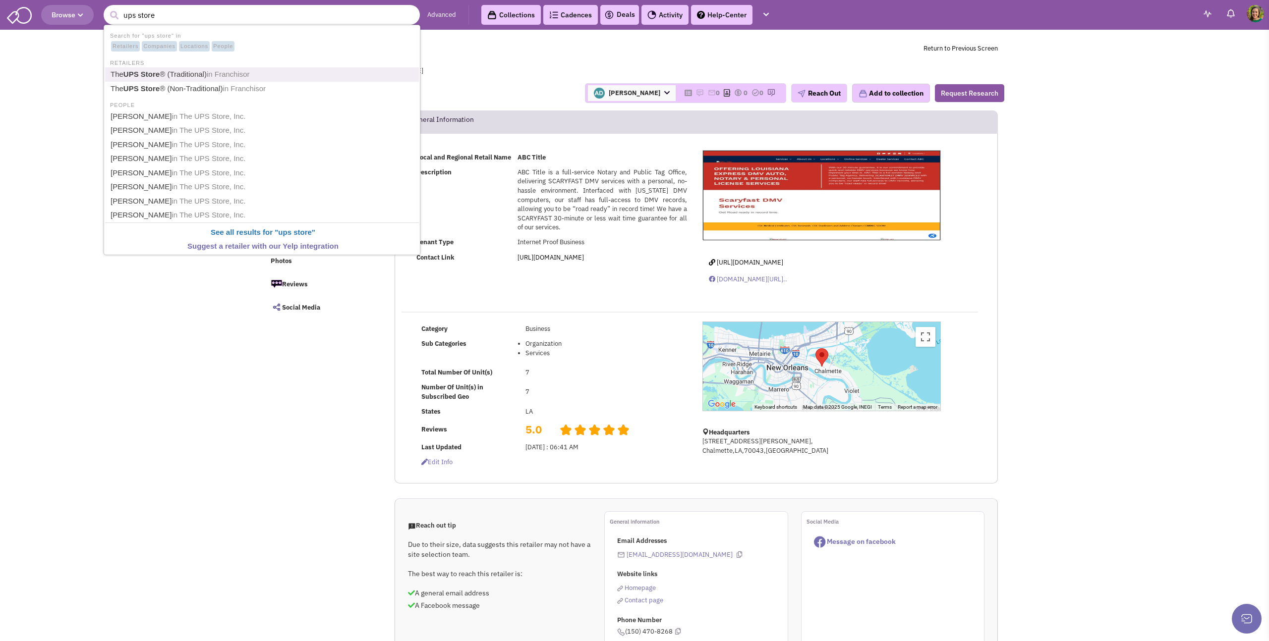
click at [148, 75] on b "UPS Store" at bounding box center [141, 74] width 36 height 8
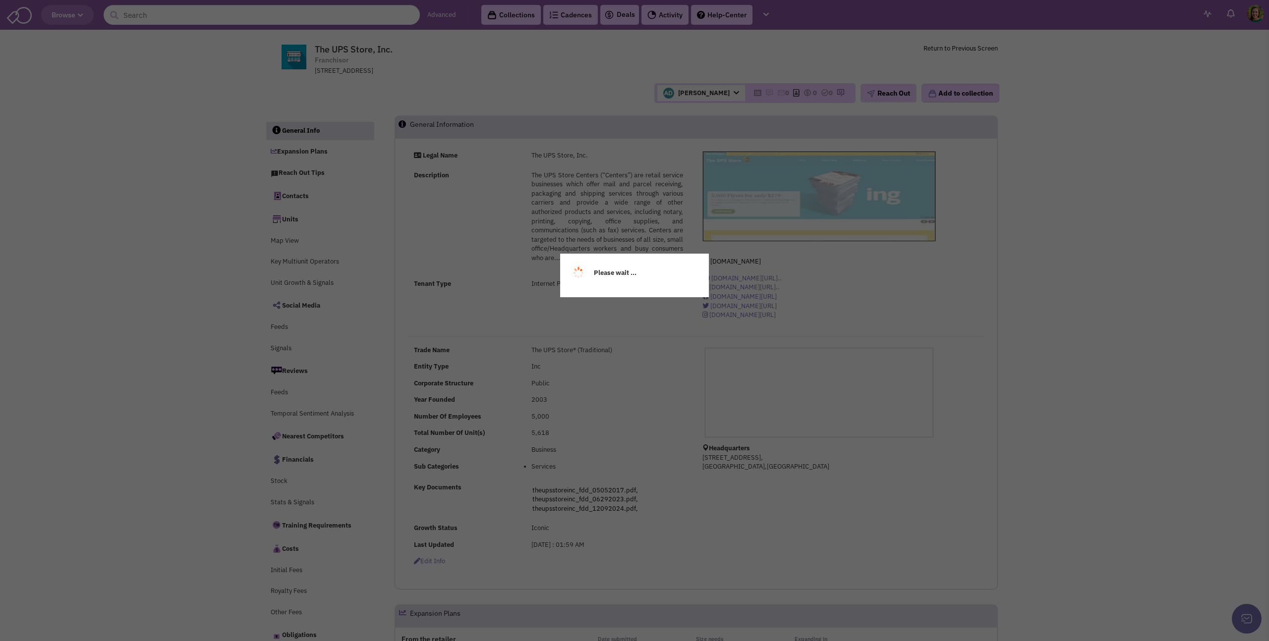
select select
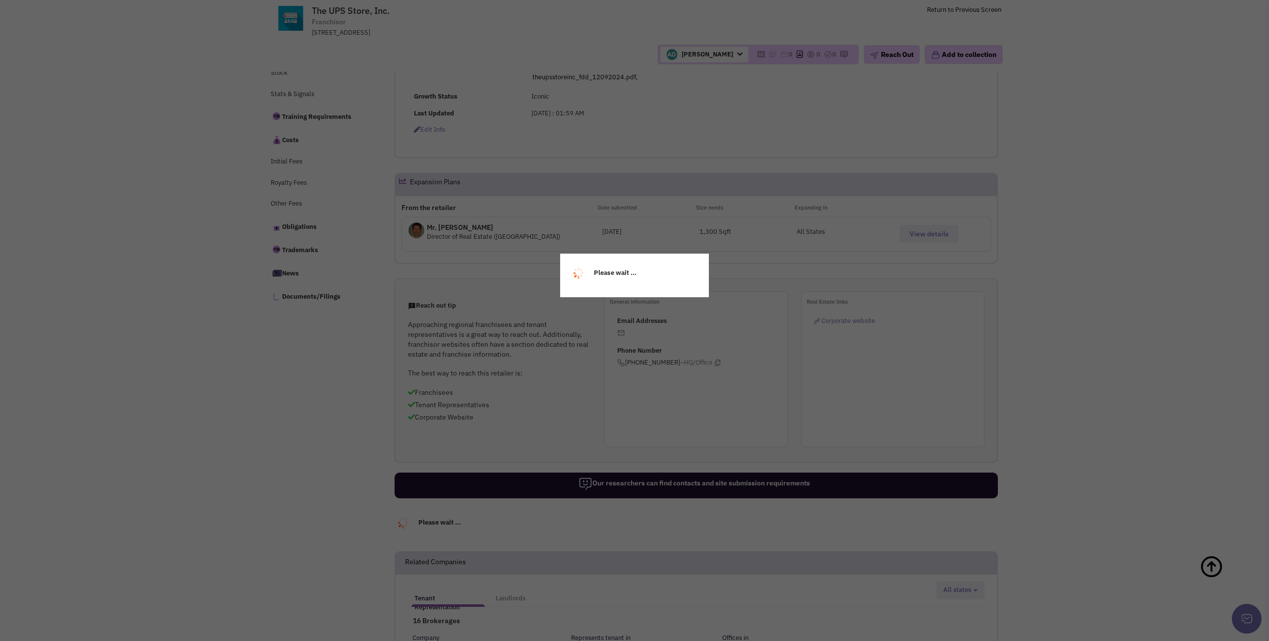
select select
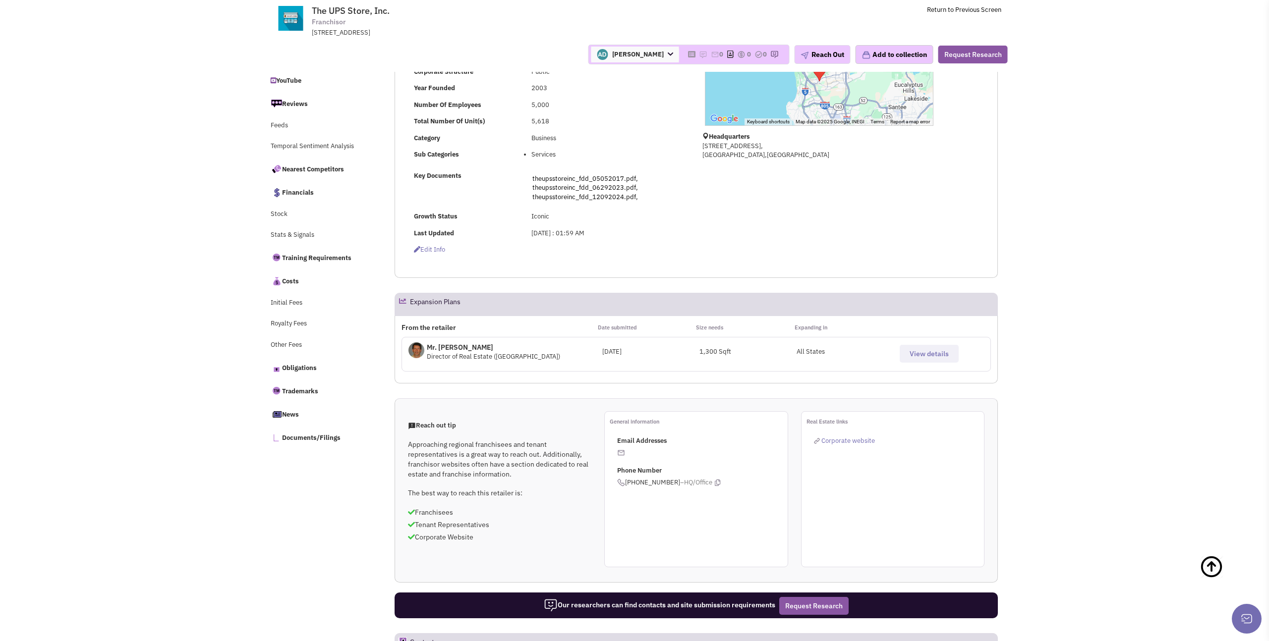
scroll to position [229, 0]
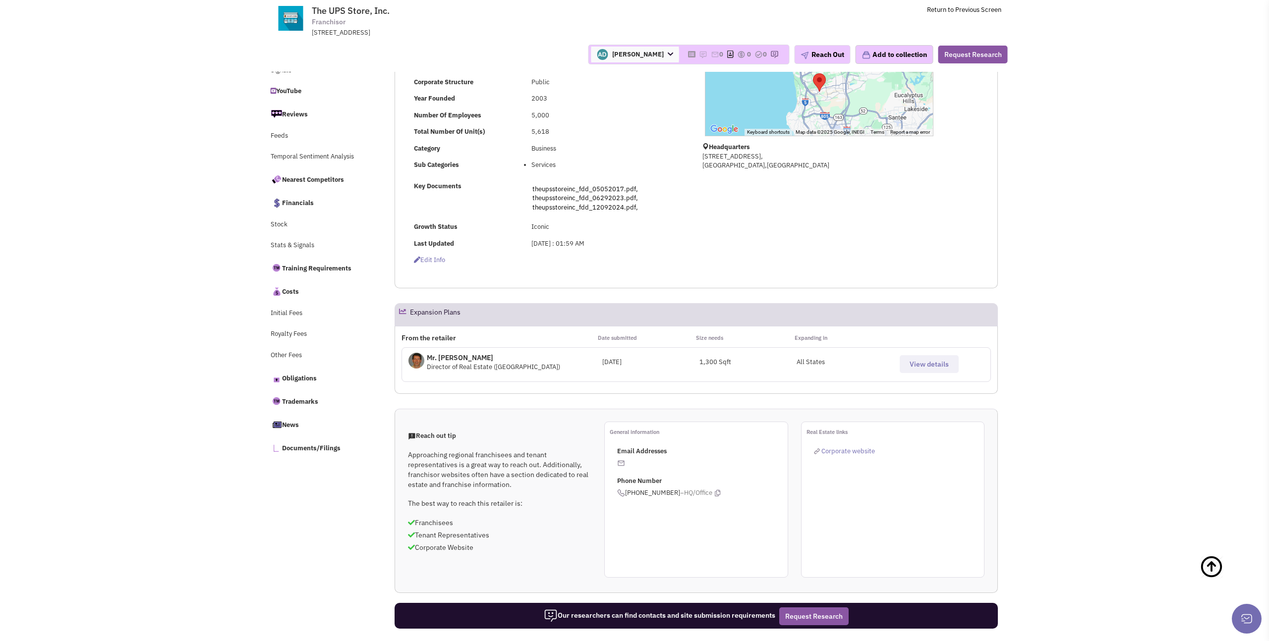
click at [459, 365] on span "Director of Real Estate (East Coast)" at bounding box center [493, 367] width 133 height 8
click at [420, 358] on img at bounding box center [416, 361] width 16 height 16
click at [934, 363] on span "View details" at bounding box center [928, 364] width 39 height 9
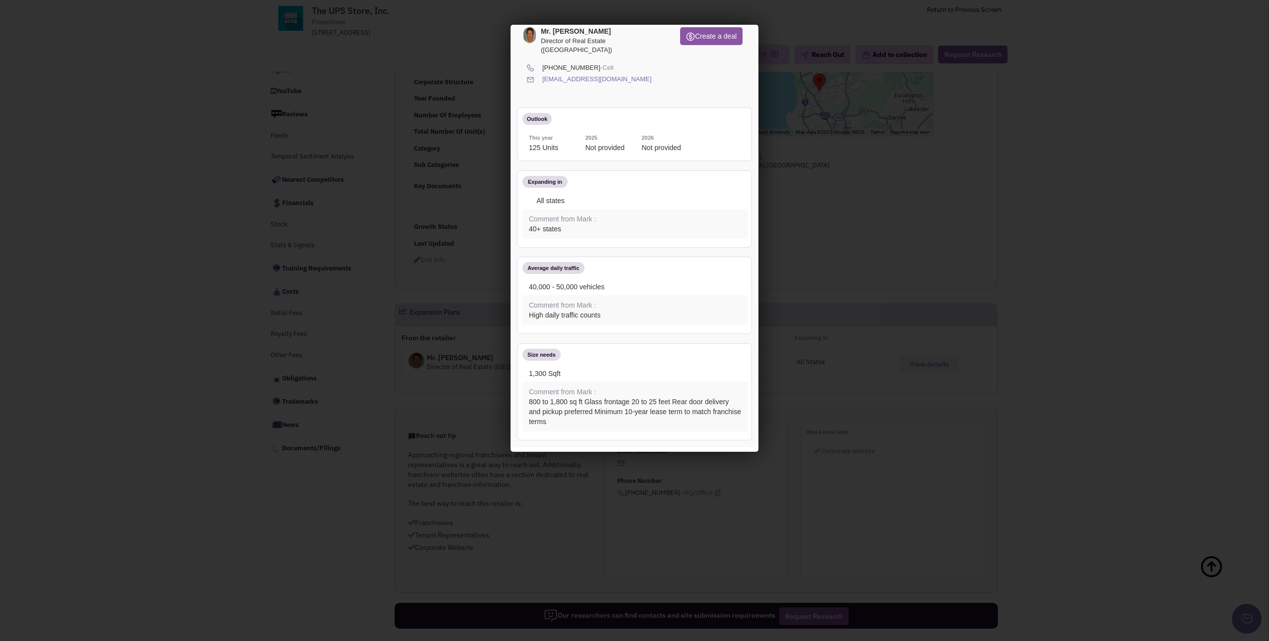
scroll to position [0, 0]
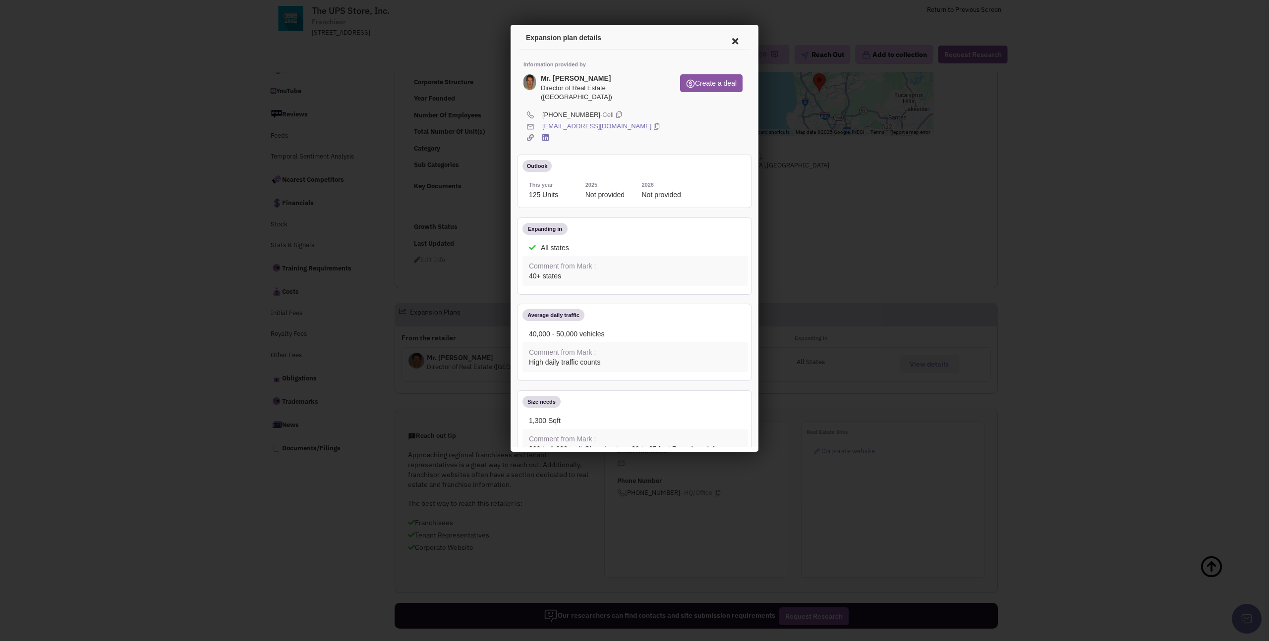
click at [734, 39] on icon at bounding box center [733, 40] width 21 height 24
